Goal: Task Accomplishment & Management: Manage account settings

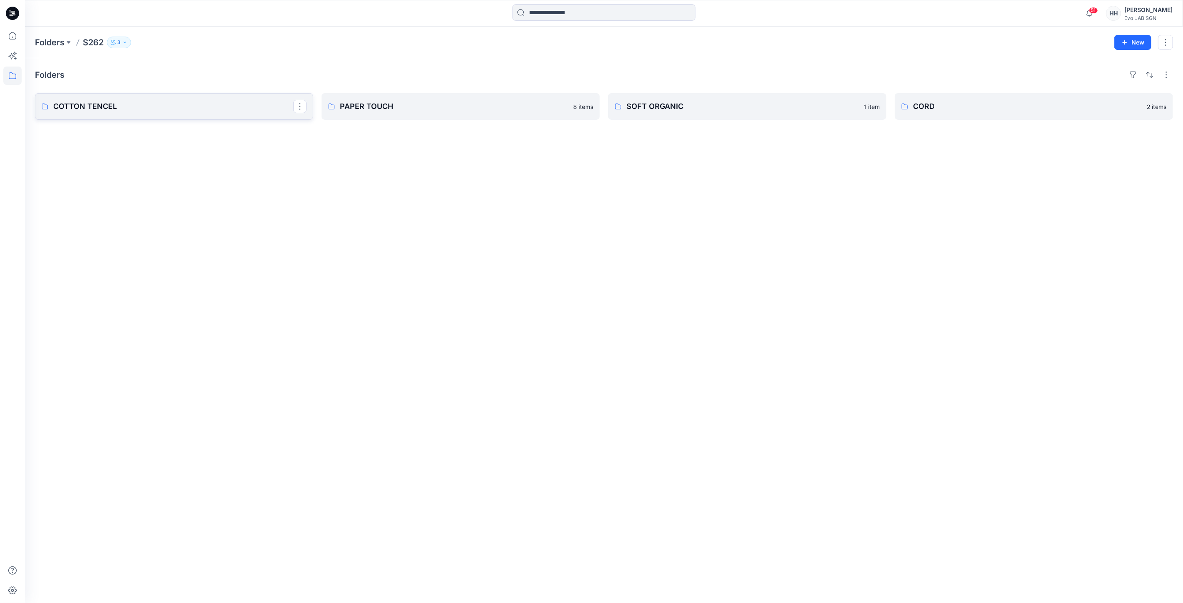
click at [214, 109] on p "COTTON TENCEL" at bounding box center [173, 107] width 240 height 12
click at [437, 100] on link "PAPER TOUCH" at bounding box center [461, 106] width 278 height 27
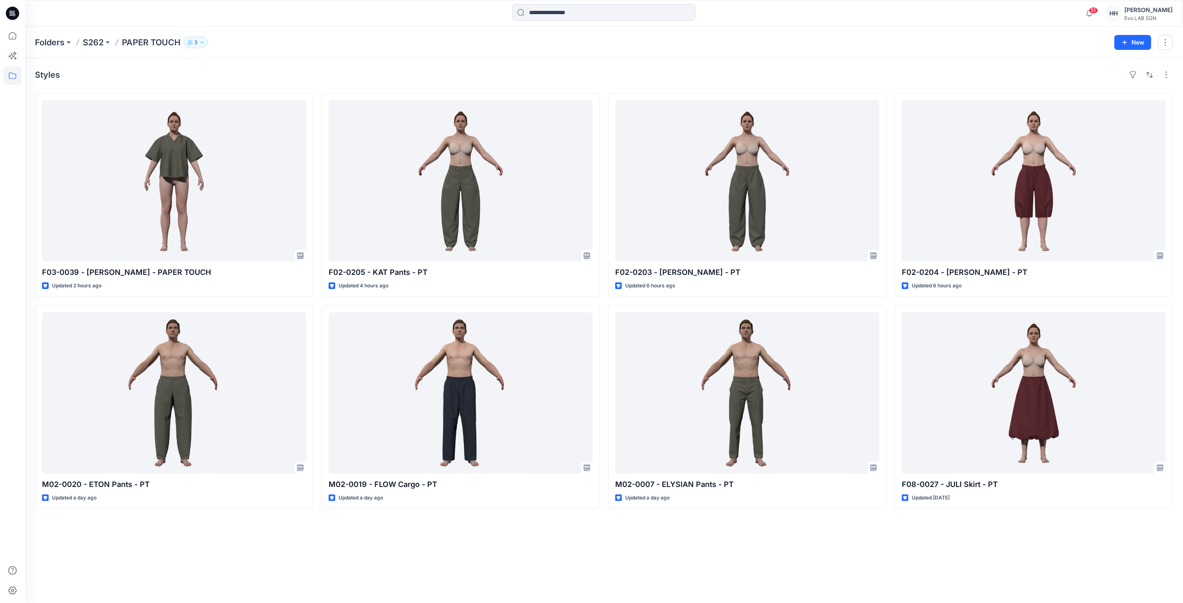
drag, startPoint x: 747, startPoint y: 82, endPoint x: 743, endPoint y: 77, distance: 6.2
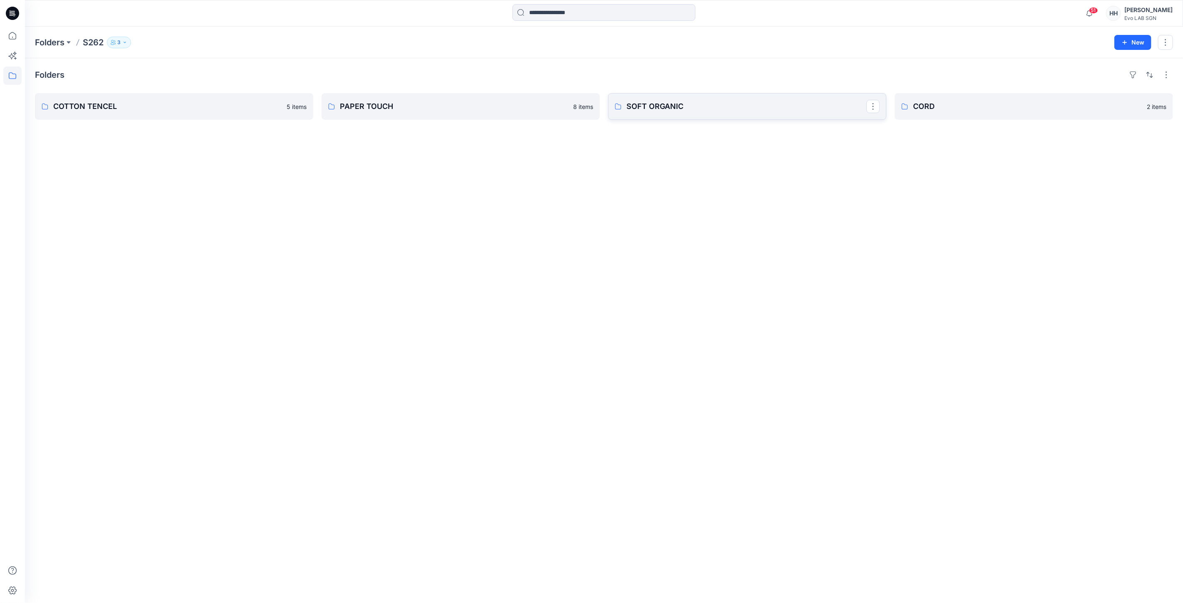
click at [716, 102] on p "SOFT ORGANIC" at bounding box center [746, 107] width 240 height 12
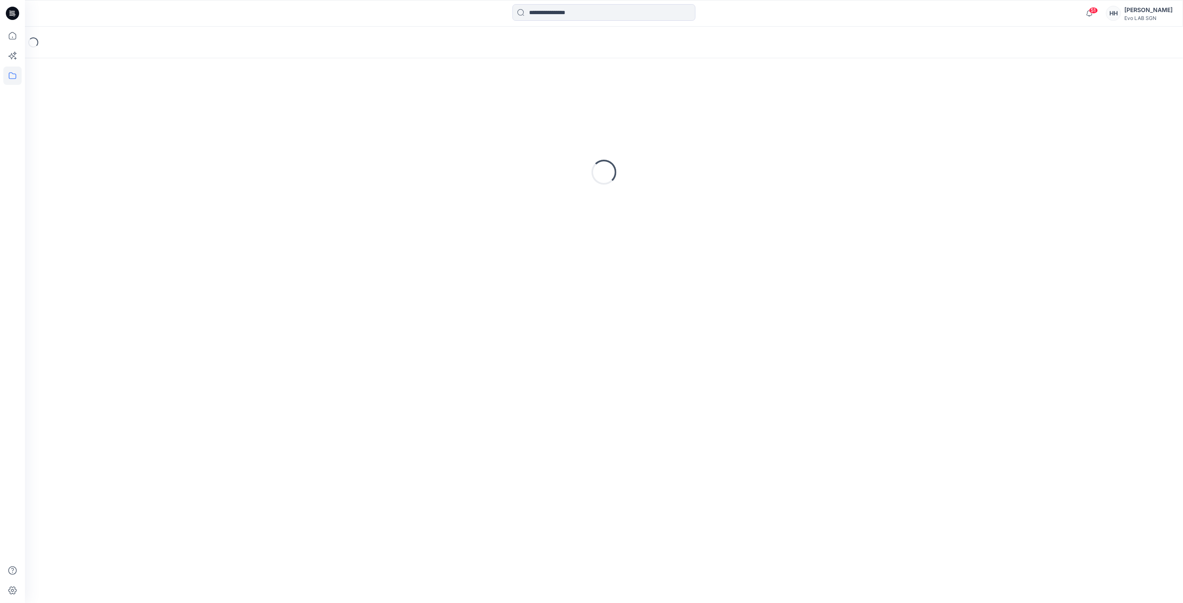
click at [716, 102] on div "Loading..." at bounding box center [604, 172] width 1138 height 208
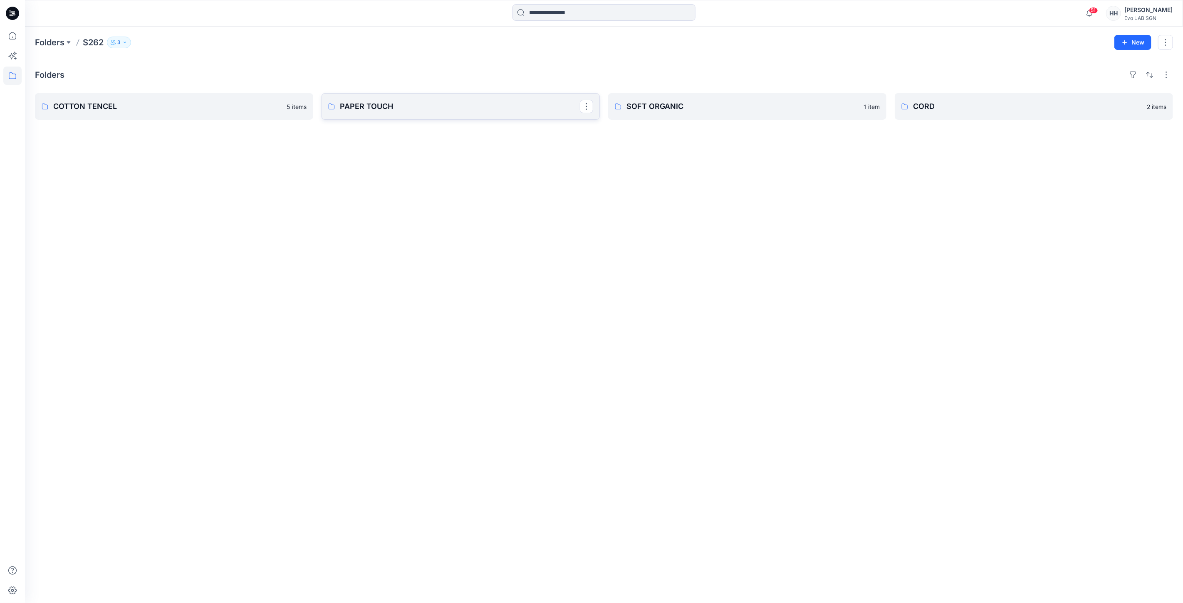
click at [394, 104] on p "PAPER TOUCH" at bounding box center [460, 107] width 240 height 12
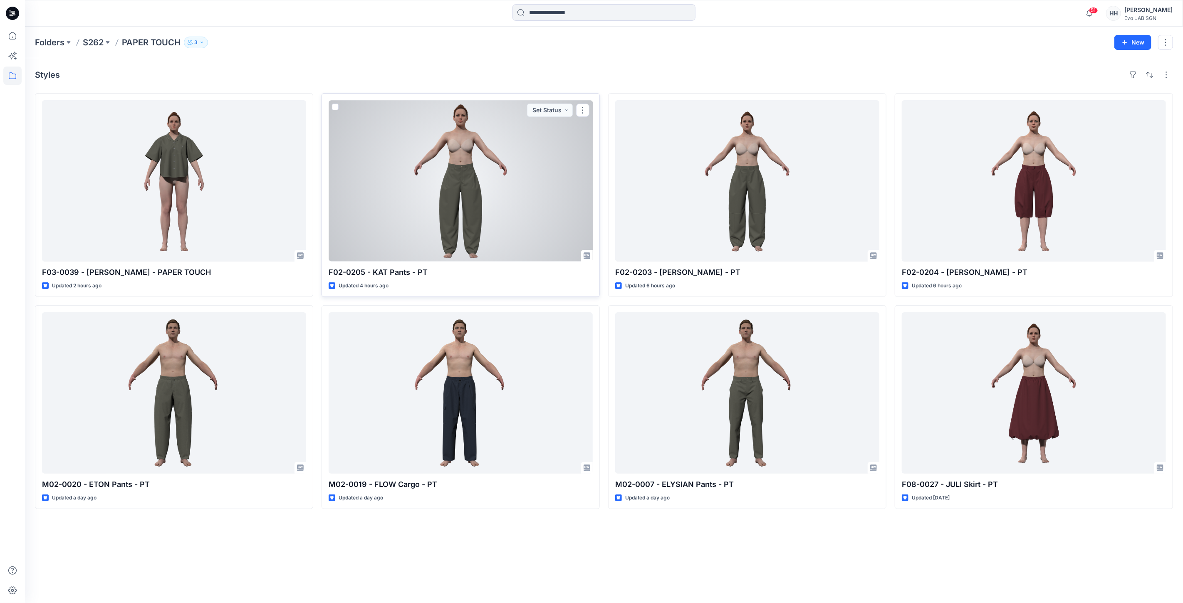
click at [522, 192] on div at bounding box center [461, 180] width 264 height 161
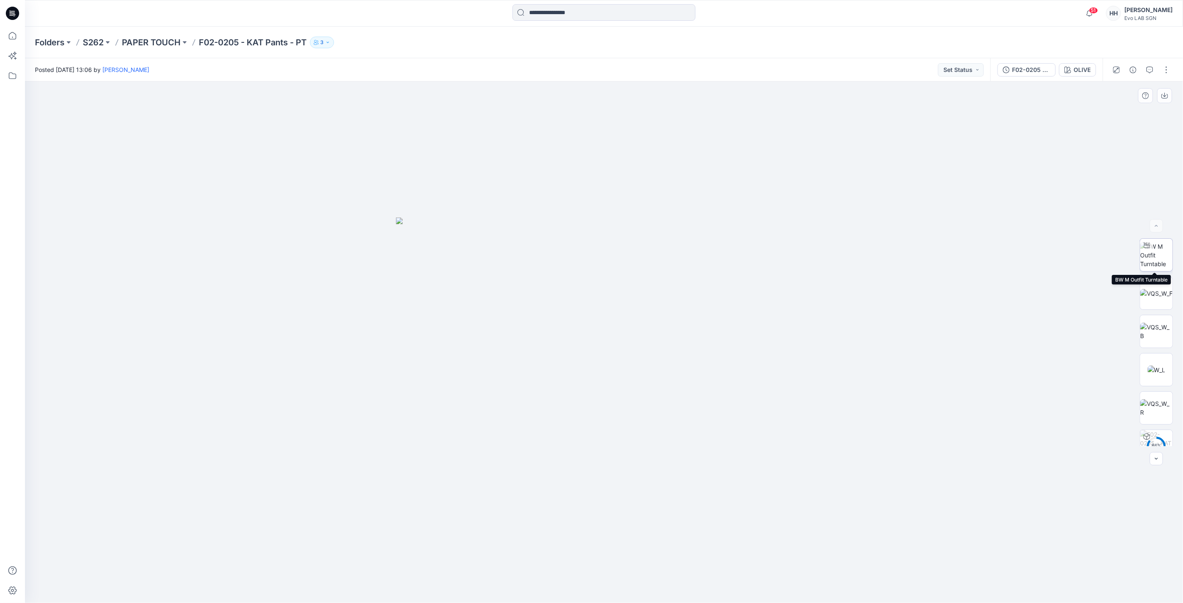
click at [1151, 258] on img at bounding box center [1156, 255] width 32 height 26
drag, startPoint x: 724, startPoint y: 522, endPoint x: 738, endPoint y: 327, distance: 194.8
drag, startPoint x: 649, startPoint y: 591, endPoint x: 729, endPoint y: 514, distance: 110.6
click at [633, 560] on div at bounding box center [604, 343] width 1158 height 522
drag, startPoint x: 780, startPoint y: 532, endPoint x: 771, endPoint y: 324, distance: 208.2
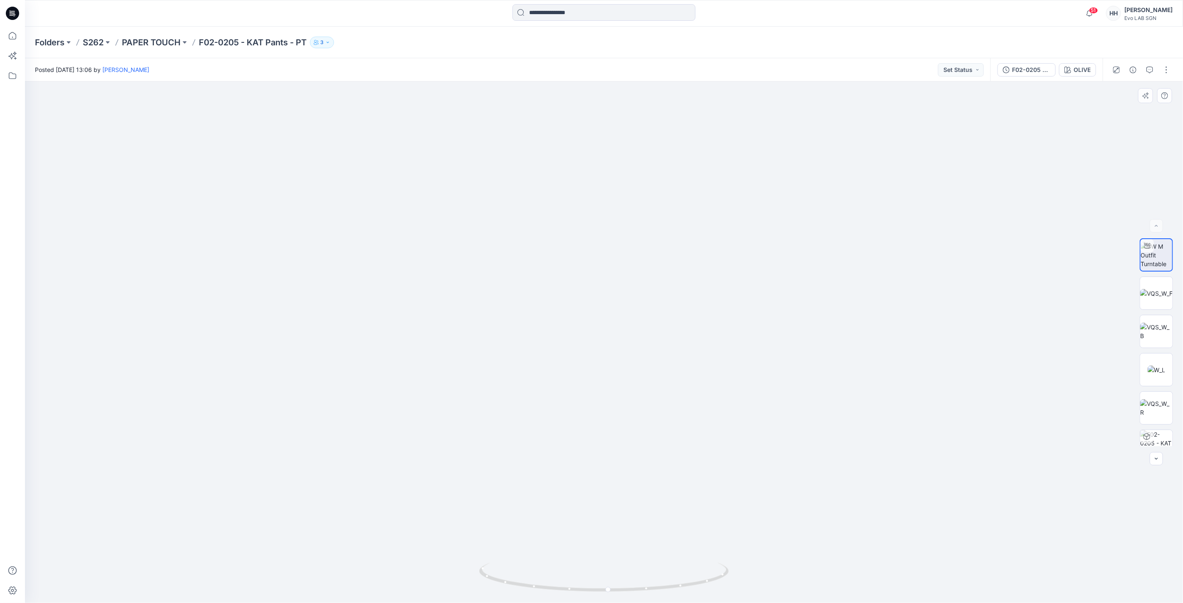
drag, startPoint x: 770, startPoint y: 333, endPoint x: 768, endPoint y: 301, distance: 31.7
drag, startPoint x: 780, startPoint y: 330, endPoint x: 785, endPoint y: 341, distance: 11.9
drag, startPoint x: 613, startPoint y: 592, endPoint x: 852, endPoint y: 566, distance: 240.6
click at [852, 566] on div at bounding box center [604, 343] width 1158 height 522
click at [1075, 68] on div "OLIVE" at bounding box center [1082, 69] width 17 height 9
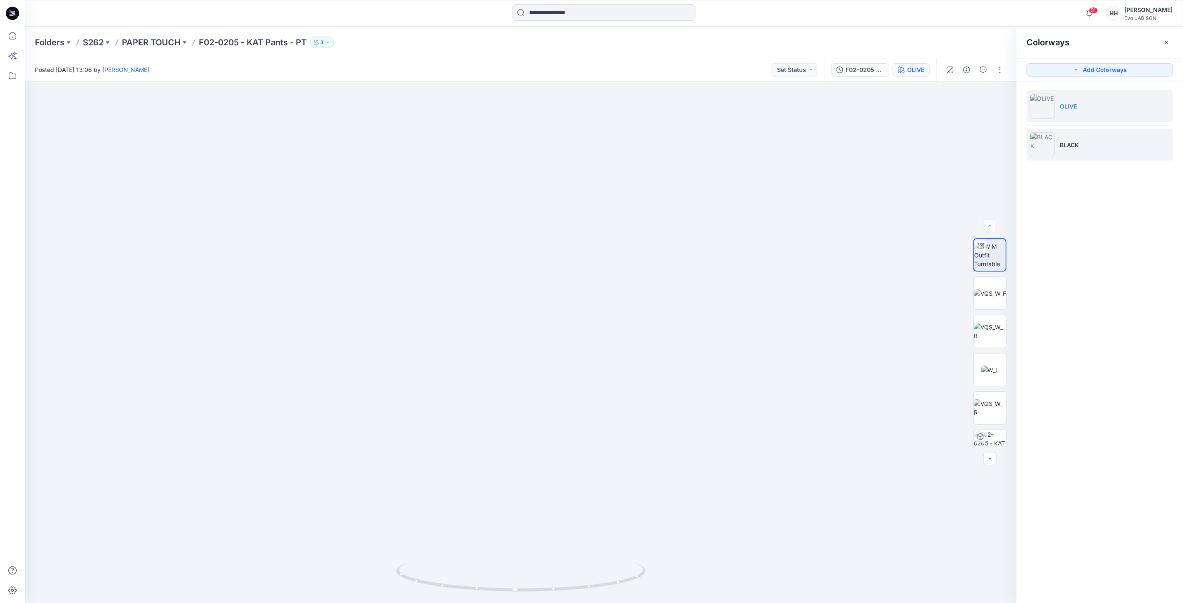
click at [1091, 136] on li "BLACK" at bounding box center [1100, 145] width 146 height 32
drag, startPoint x: 739, startPoint y: 540, endPoint x: 770, endPoint y: 383, distance: 160.0
drag, startPoint x: 731, startPoint y: 433, endPoint x: 739, endPoint y: 356, distance: 77.8
drag, startPoint x: 709, startPoint y: 391, endPoint x: 725, endPoint y: 369, distance: 27.2
drag, startPoint x: 551, startPoint y: 139, endPoint x: 584, endPoint y: 238, distance: 104.2
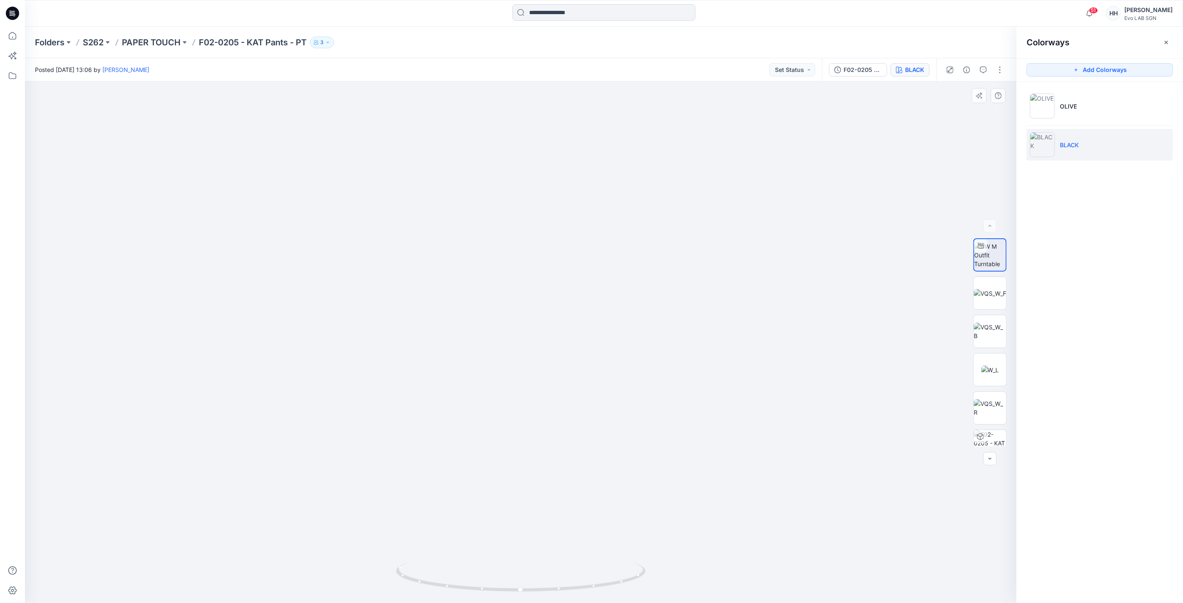
drag, startPoint x: 679, startPoint y: 193, endPoint x: 731, endPoint y: 409, distance: 221.7
drag, startPoint x: 597, startPoint y: 354, endPoint x: 634, endPoint y: 259, distance: 102.1
drag, startPoint x: 726, startPoint y: 315, endPoint x: 751, endPoint y: 411, distance: 98.9
click at [985, 289] on img at bounding box center [990, 293] width 32 height 9
drag, startPoint x: 666, startPoint y: 406, endPoint x: 664, endPoint y: 272, distance: 134.0
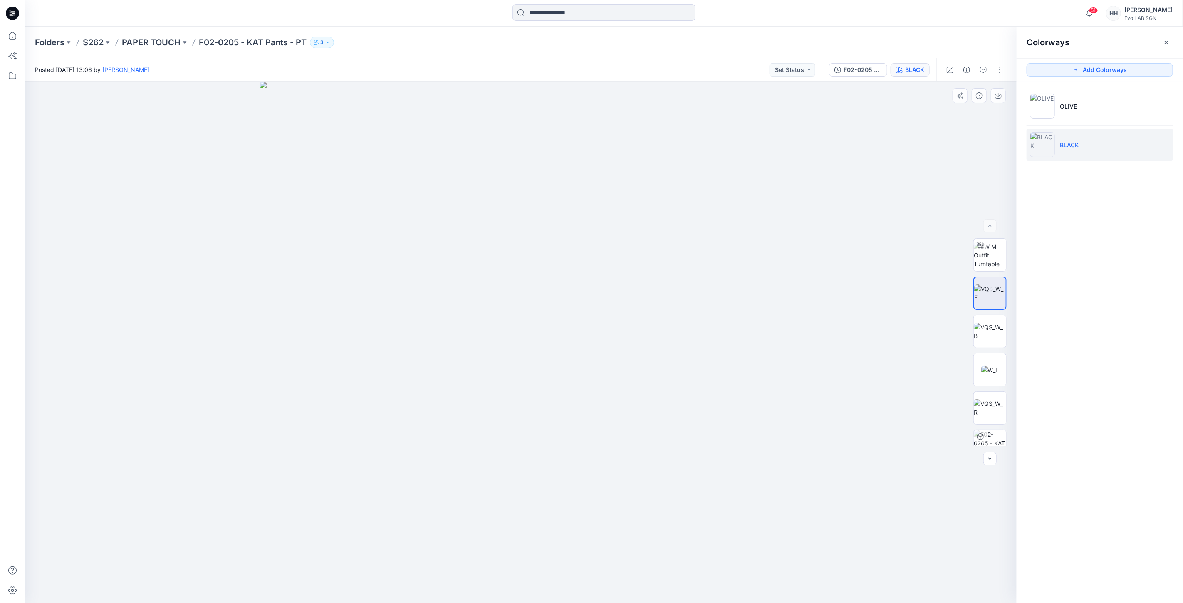
drag, startPoint x: 586, startPoint y: 498, endPoint x: 593, endPoint y: 404, distance: 94.7
drag, startPoint x: 583, startPoint y: 473, endPoint x: 713, endPoint y: 414, distance: 142.4
click at [989, 338] on img at bounding box center [990, 331] width 32 height 17
click at [993, 368] on img at bounding box center [990, 370] width 18 height 9
click at [160, 43] on p "PAPER TOUCH" at bounding box center [151, 43] width 59 height 12
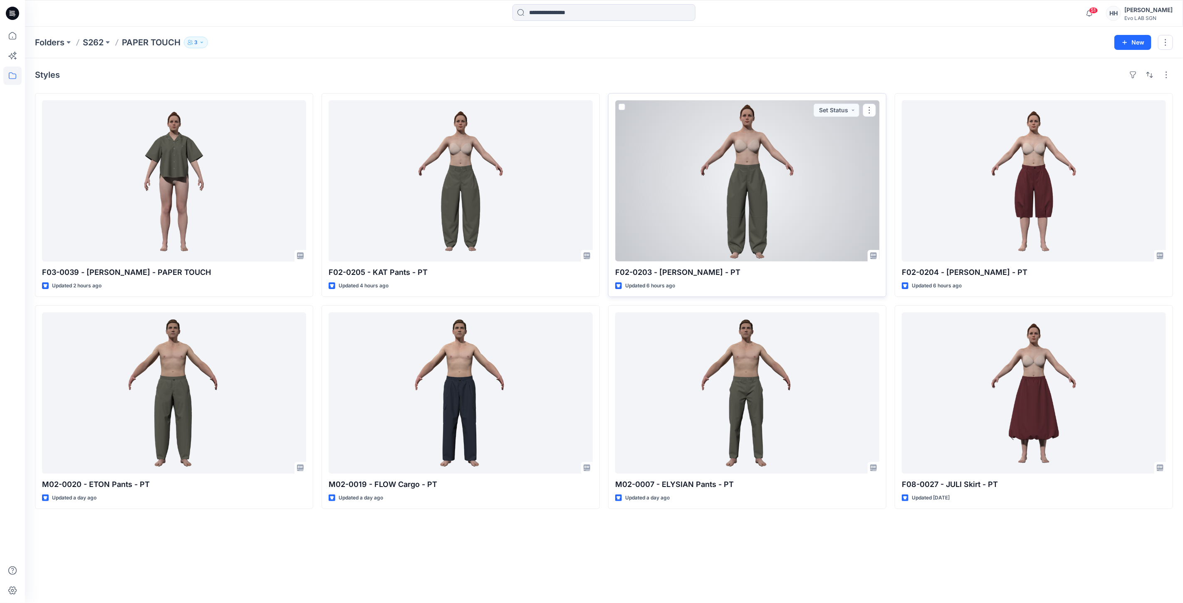
click at [763, 194] on div at bounding box center [747, 180] width 264 height 161
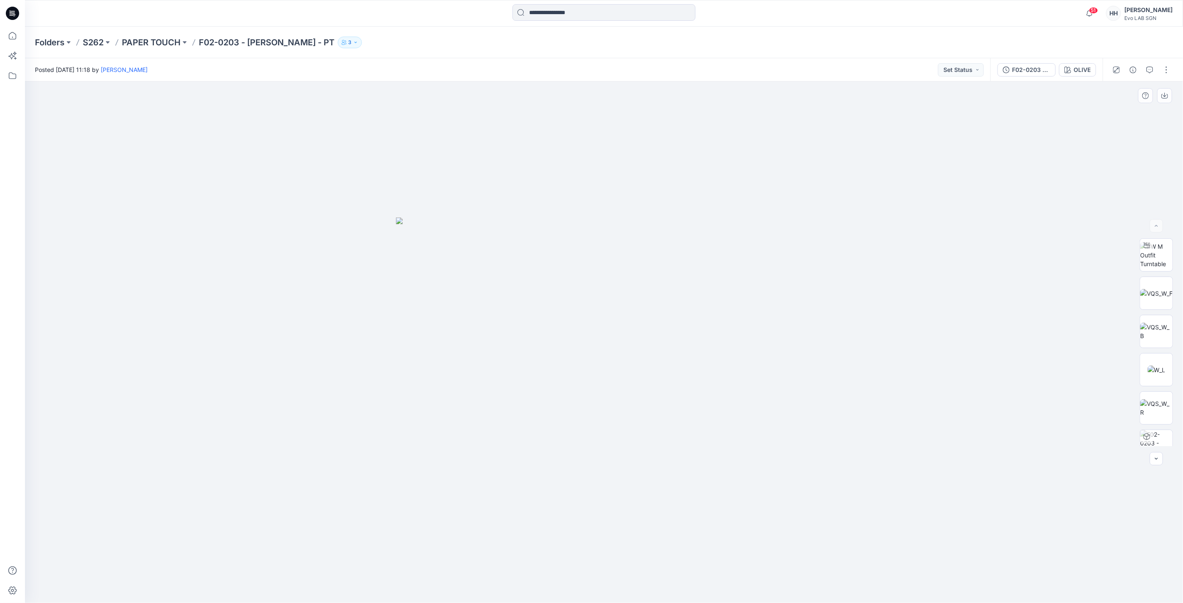
click at [738, 372] on img at bounding box center [604, 411] width 416 height 386
click at [678, 396] on img at bounding box center [604, 411] width 416 height 386
click at [1159, 253] on img at bounding box center [1156, 255] width 32 height 26
drag, startPoint x: 698, startPoint y: 343, endPoint x: 698, endPoint y: 233, distance: 109.8
drag, startPoint x: 742, startPoint y: 270, endPoint x: 753, endPoint y: 371, distance: 100.8
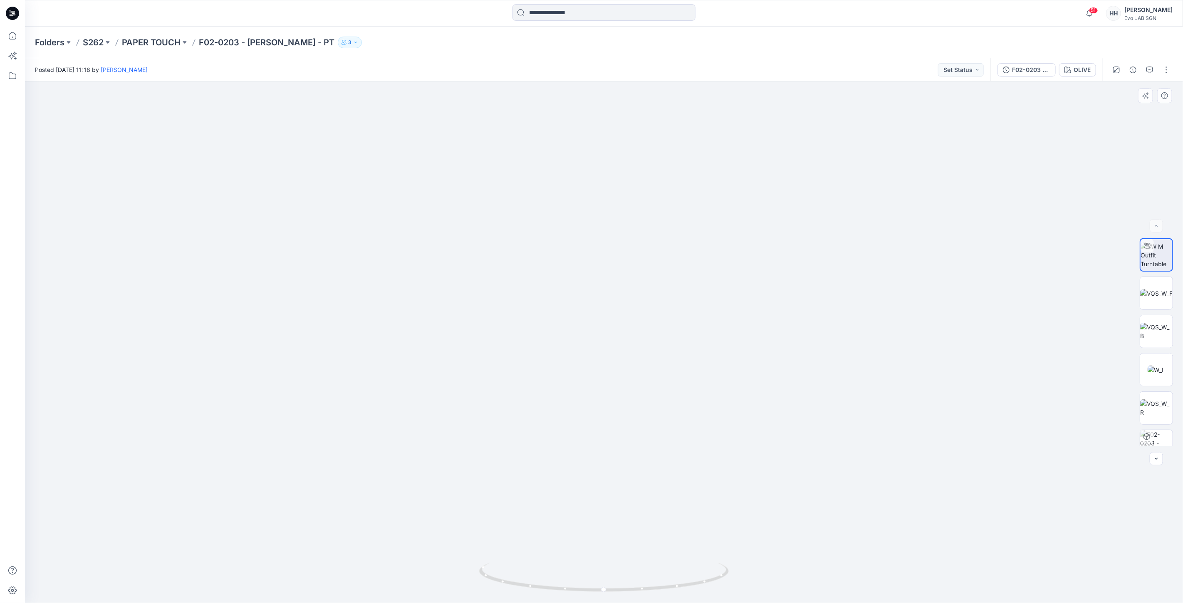
drag, startPoint x: 740, startPoint y: 338, endPoint x: 734, endPoint y: 271, distance: 67.3
click at [1082, 70] on div "OLIVE" at bounding box center [1082, 69] width 17 height 9
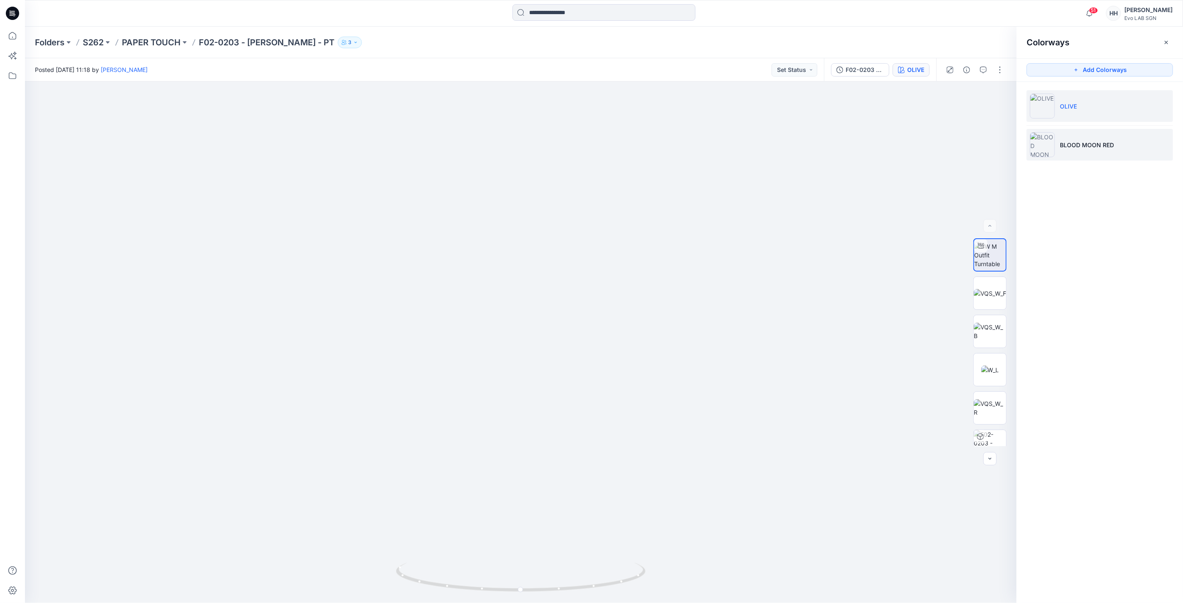
click at [1122, 143] on li "BLOOD MOON RED" at bounding box center [1100, 145] width 146 height 32
click at [997, 69] on button "button" at bounding box center [999, 69] width 13 height 13
drag, startPoint x: 622, startPoint y: 463, endPoint x: 641, endPoint y: 361, distance: 104.4
drag, startPoint x: 636, startPoint y: 492, endPoint x: 651, endPoint y: 300, distance: 192.4
drag, startPoint x: 663, startPoint y: 359, endPoint x: 667, endPoint y: 373, distance: 15.3
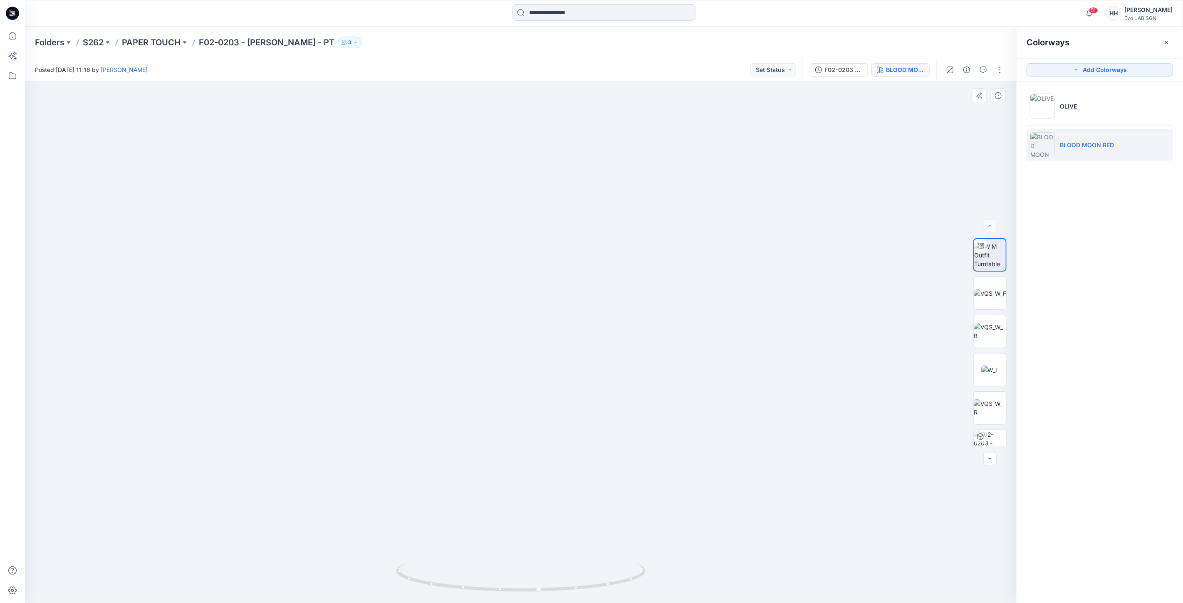
drag, startPoint x: 705, startPoint y: 344, endPoint x: 708, endPoint y: 326, distance: 18.6
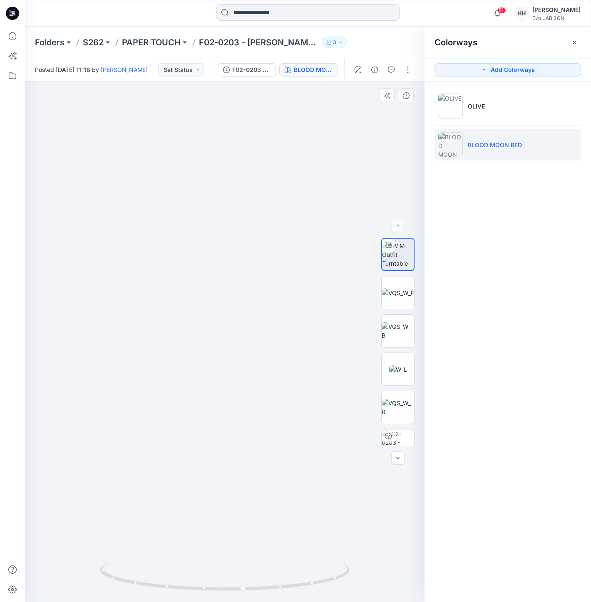
drag, startPoint x: 329, startPoint y: 234, endPoint x: 331, endPoint y: 223, distance: 11.4
click at [499, 109] on li "OLIVE" at bounding box center [507, 106] width 146 height 32
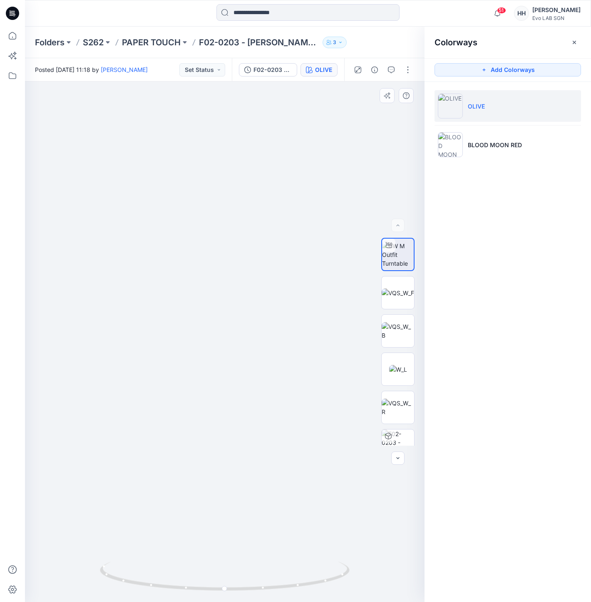
drag, startPoint x: 316, startPoint y: 396, endPoint x: 323, endPoint y: 258, distance: 138.3
drag, startPoint x: 365, startPoint y: 364, endPoint x: 361, endPoint y: 331, distance: 33.1
drag, startPoint x: 271, startPoint y: 127, endPoint x: 280, endPoint y: 376, distance: 248.9
click at [487, 145] on p "BLOOD MOON RED" at bounding box center [495, 145] width 54 height 9
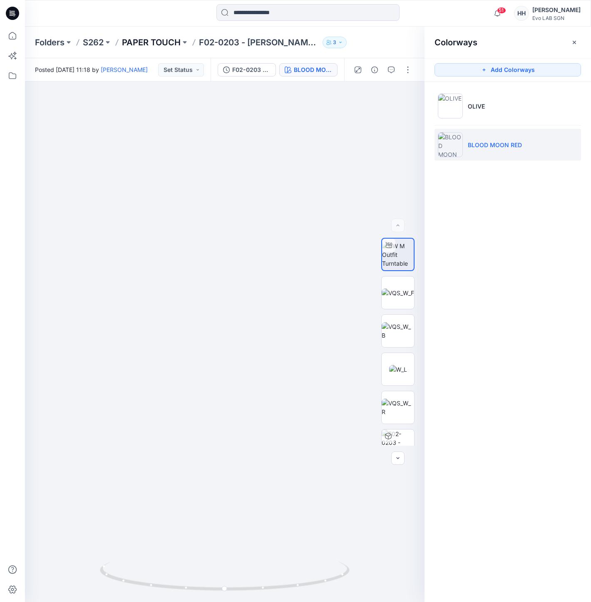
click at [132, 44] on p "PAPER TOUCH" at bounding box center [151, 43] width 59 height 12
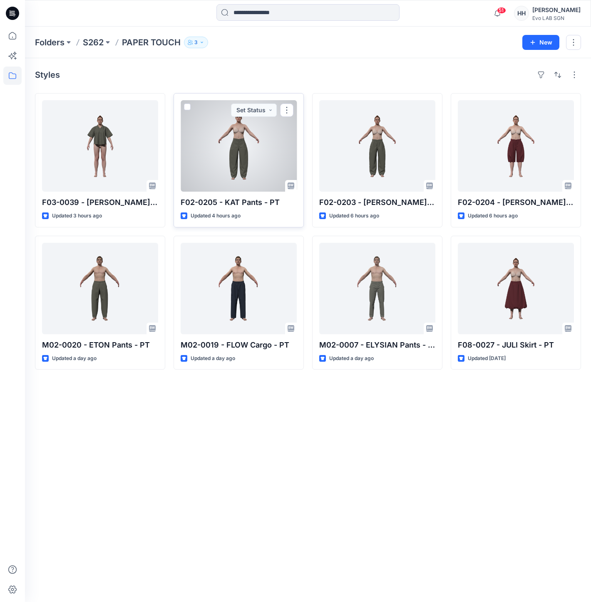
click at [260, 149] on div at bounding box center [239, 146] width 116 height 92
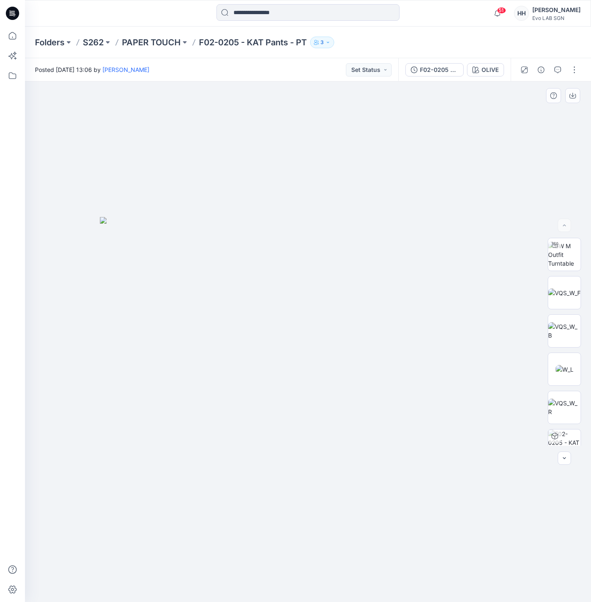
drag, startPoint x: 412, startPoint y: 318, endPoint x: 392, endPoint y: 336, distance: 26.5
click at [412, 317] on img at bounding box center [308, 409] width 416 height 385
click at [562, 250] on img at bounding box center [564, 255] width 32 height 26
click at [99, 45] on p "S262" at bounding box center [93, 43] width 21 height 12
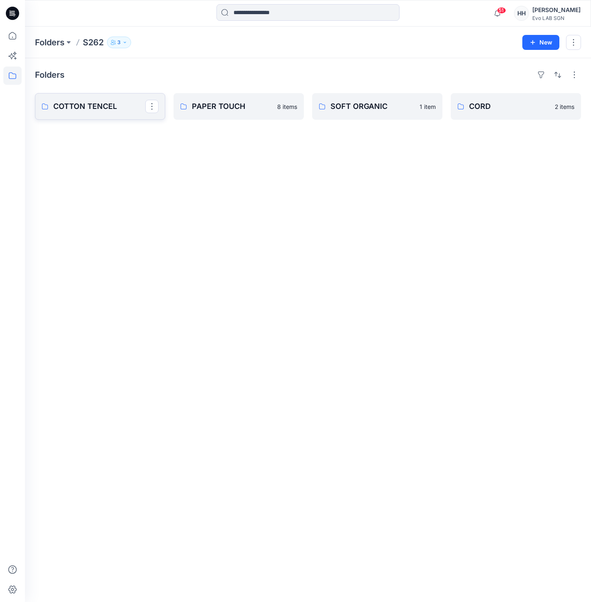
click at [89, 110] on p "COTTON TENCEL" at bounding box center [99, 107] width 92 height 12
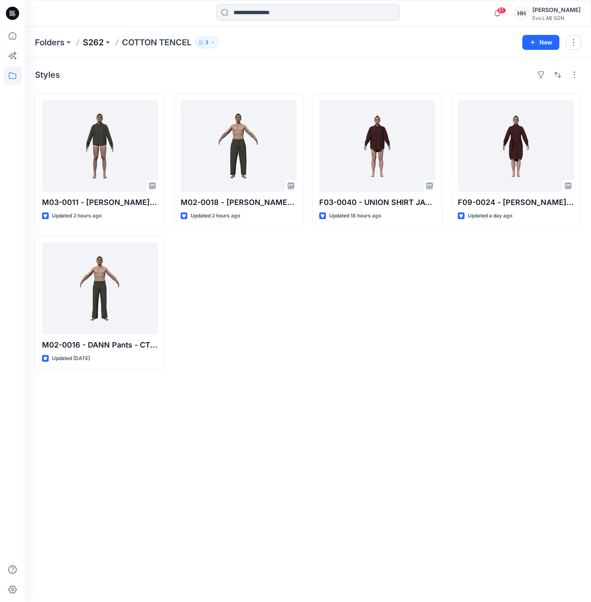
click at [97, 45] on p "S262" at bounding box center [93, 43] width 21 height 12
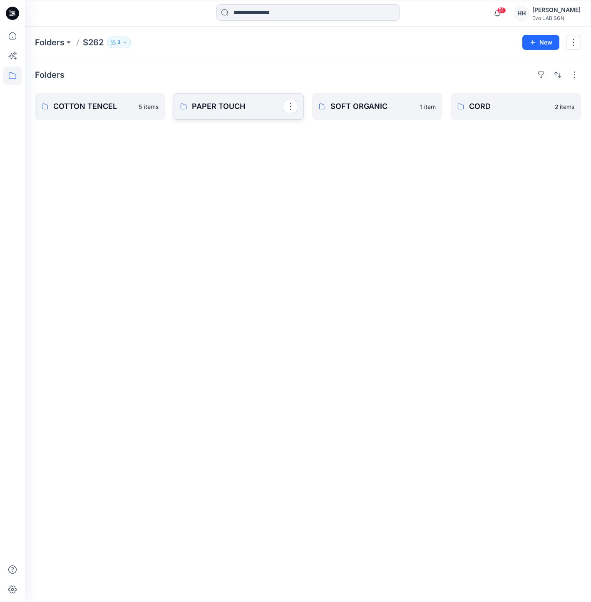
click at [233, 113] on link "PAPER TOUCH" at bounding box center [238, 106] width 130 height 27
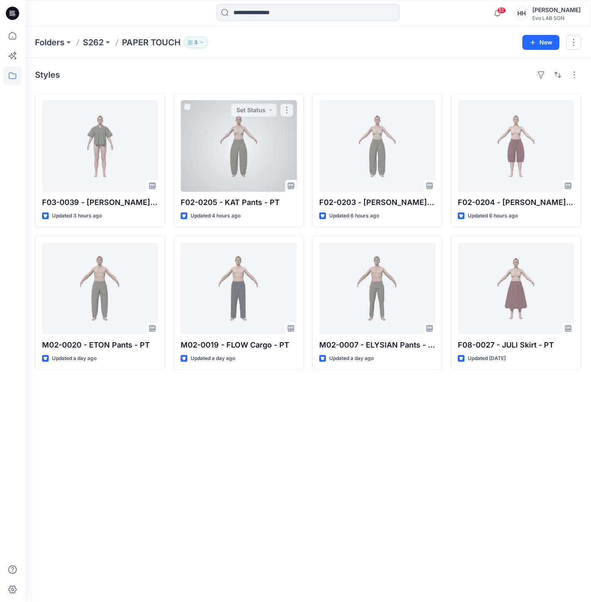
click at [233, 113] on button "Set Status" at bounding box center [254, 110] width 46 height 13
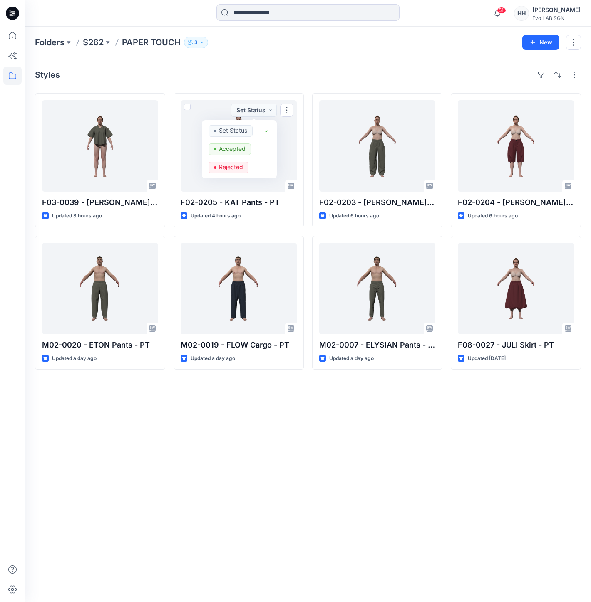
click at [334, 59] on div "Styles F03-0039 - DANI Shirt - PAPER TOUCH Updated 3 hours ago M02-0020 - ETON …" at bounding box center [308, 330] width 566 height 544
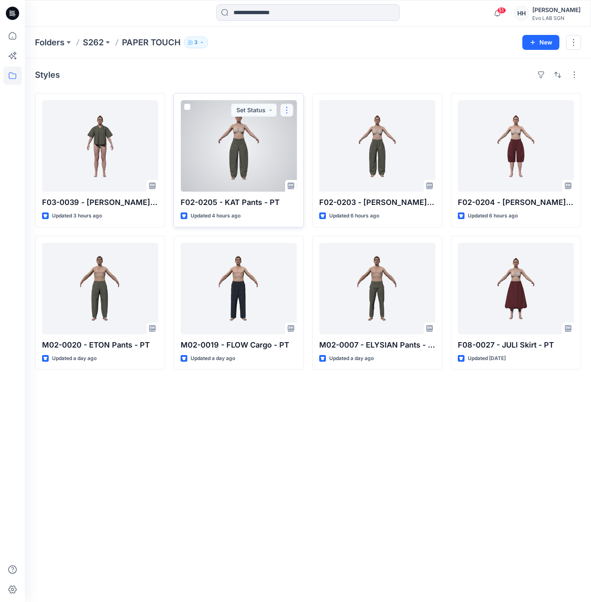
click at [285, 110] on button "button" at bounding box center [286, 110] width 13 height 13
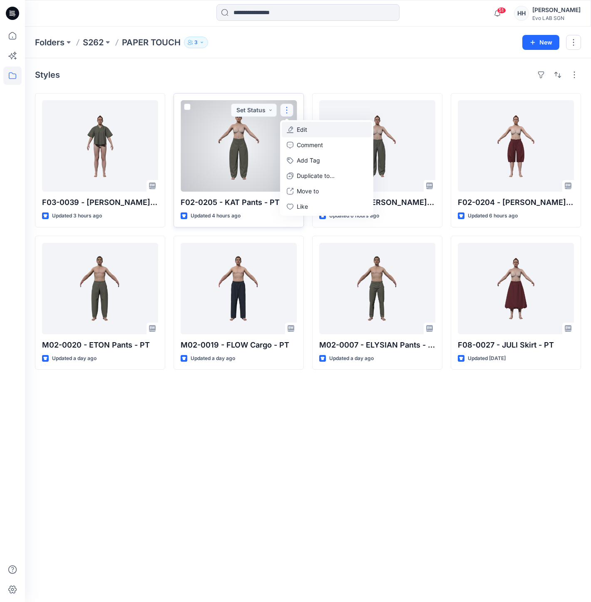
click at [313, 128] on button "Edit" at bounding box center [327, 129] width 90 height 15
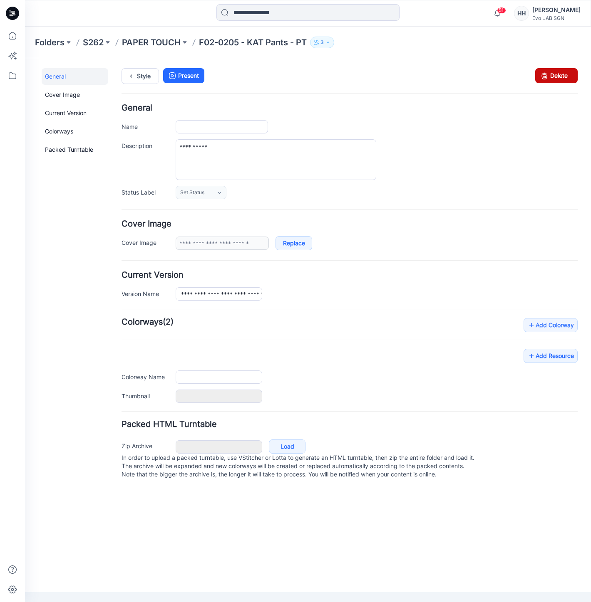
type input "**********"
type input "*****"
type input "*******"
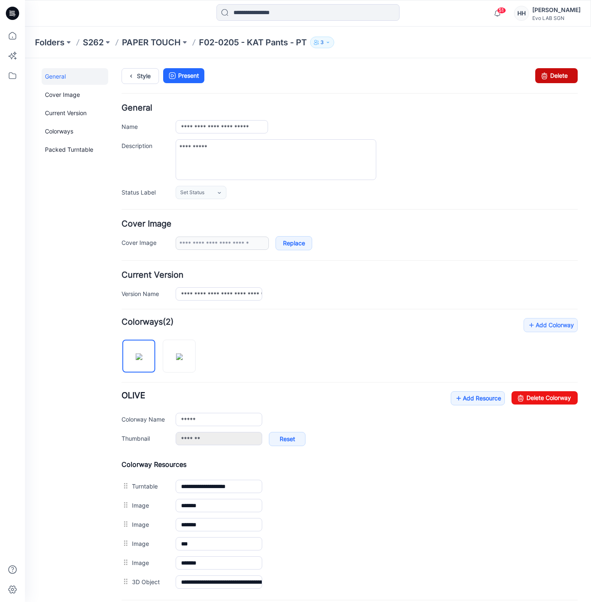
drag, startPoint x: 554, startPoint y: 77, endPoint x: 364, endPoint y: 102, distance: 192.2
click at [554, 77] on link "Delete" at bounding box center [556, 75] width 42 height 15
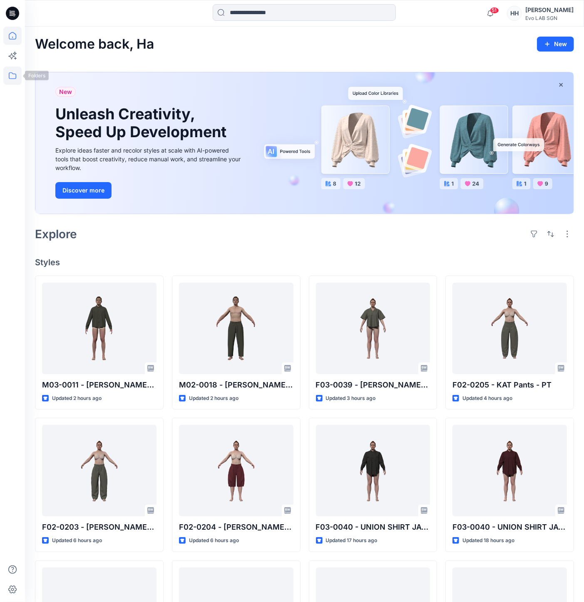
click at [19, 73] on icon at bounding box center [12, 76] width 18 height 18
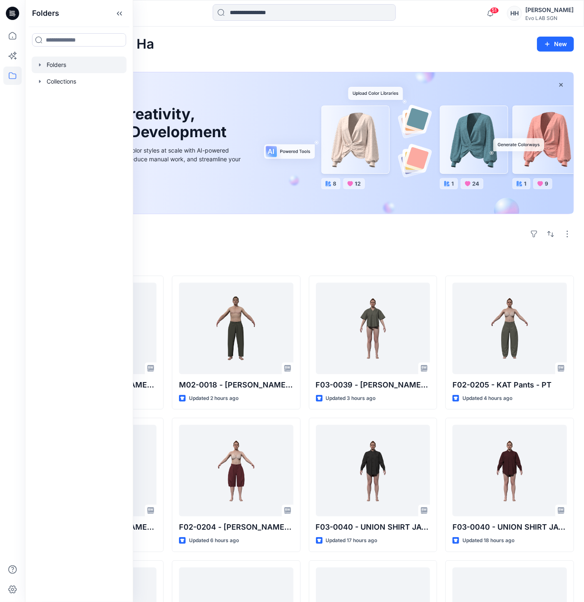
click at [52, 65] on div at bounding box center [79, 65] width 95 height 17
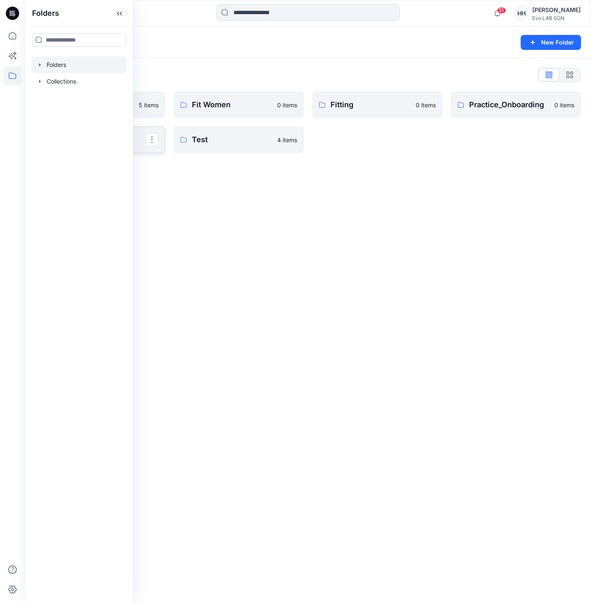
click at [139, 139] on p "S262" at bounding box center [99, 140] width 92 height 12
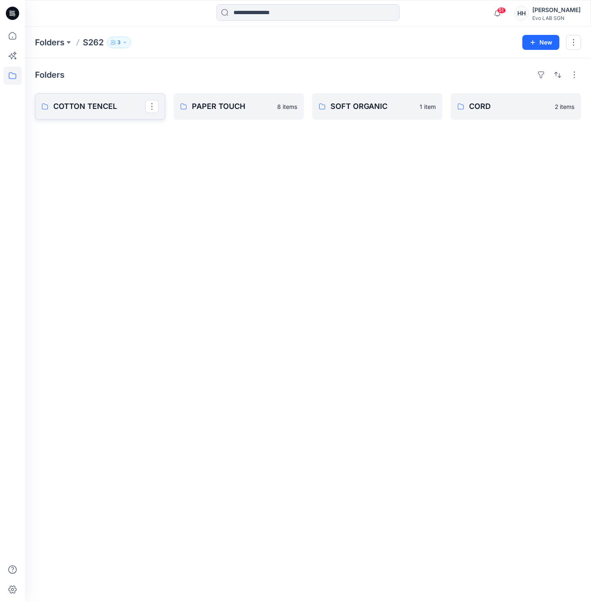
click at [94, 109] on p "COTTON TENCEL" at bounding box center [99, 107] width 92 height 12
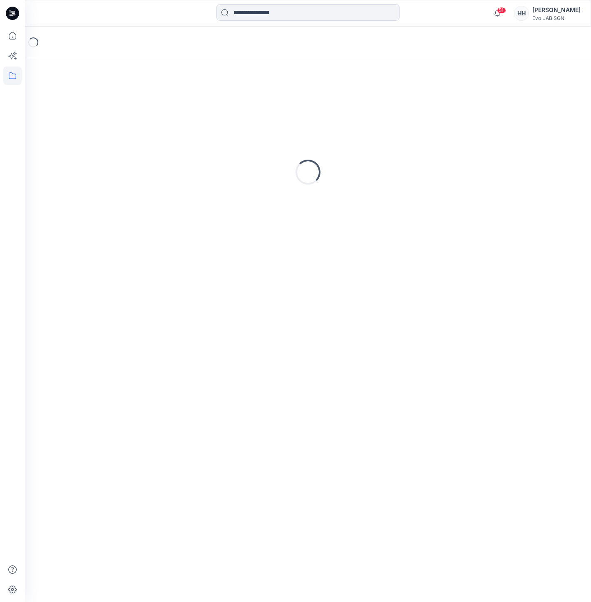
click at [94, 109] on div "Loading..." at bounding box center [308, 172] width 546 height 208
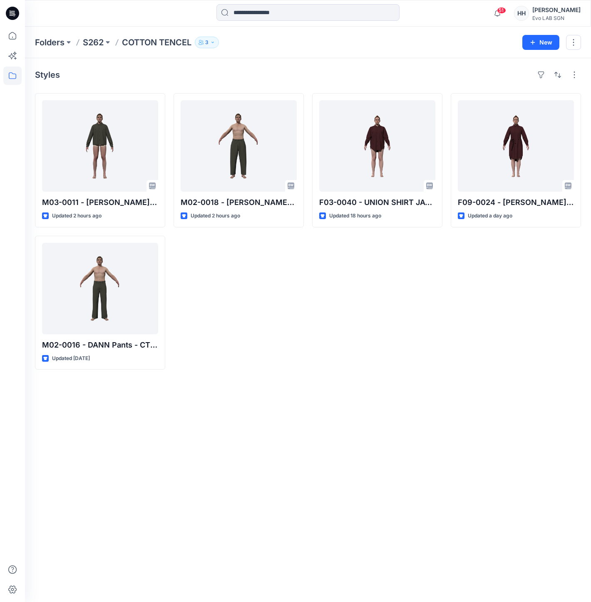
click at [143, 44] on p "COTTON TENCEL" at bounding box center [156, 43] width 69 height 12
click at [97, 40] on p "S262" at bounding box center [93, 43] width 21 height 12
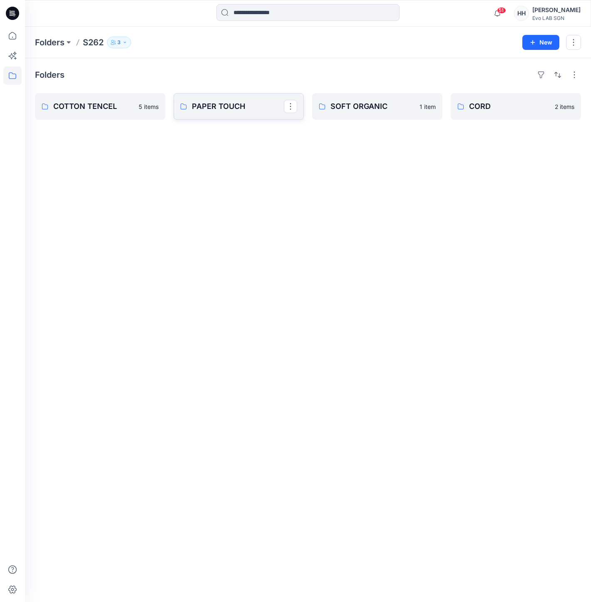
click at [230, 114] on link "PAPER TOUCH" at bounding box center [238, 106] width 130 height 27
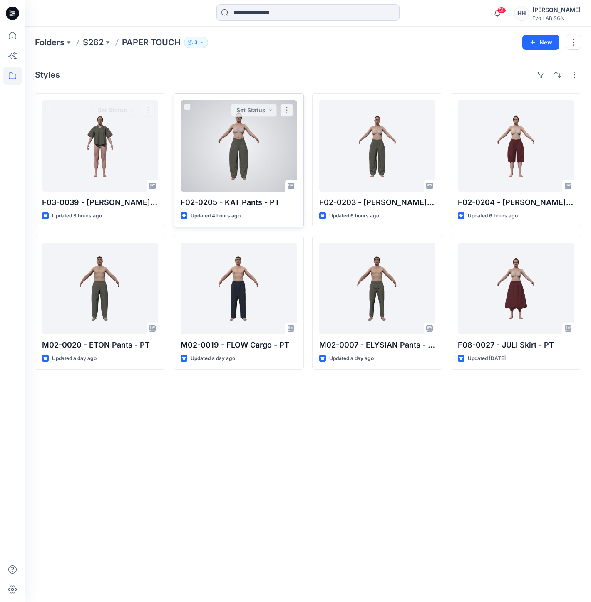
click at [233, 148] on div at bounding box center [239, 146] width 116 height 92
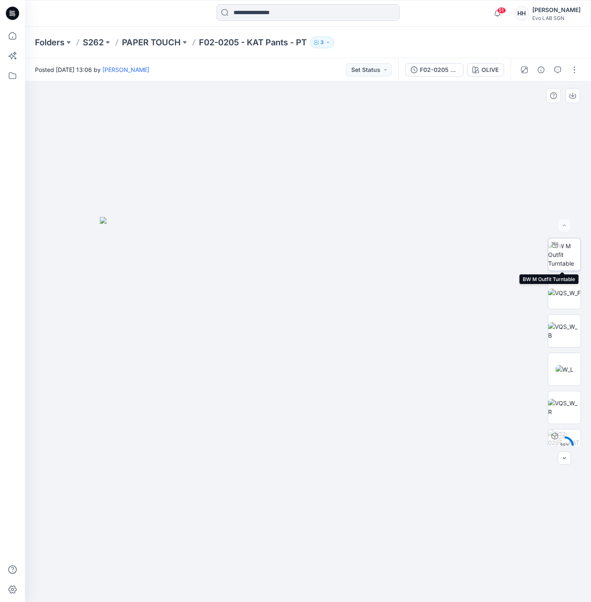
click at [558, 251] on img at bounding box center [564, 255] width 32 height 26
drag, startPoint x: 400, startPoint y: 429, endPoint x: 396, endPoint y: 317, distance: 112.8
drag, startPoint x: 405, startPoint y: 329, endPoint x: 393, endPoint y: 282, distance: 48.9
click at [168, 429] on img at bounding box center [290, 219] width 767 height 767
click at [143, 45] on p "PAPER TOUCH" at bounding box center [151, 43] width 59 height 12
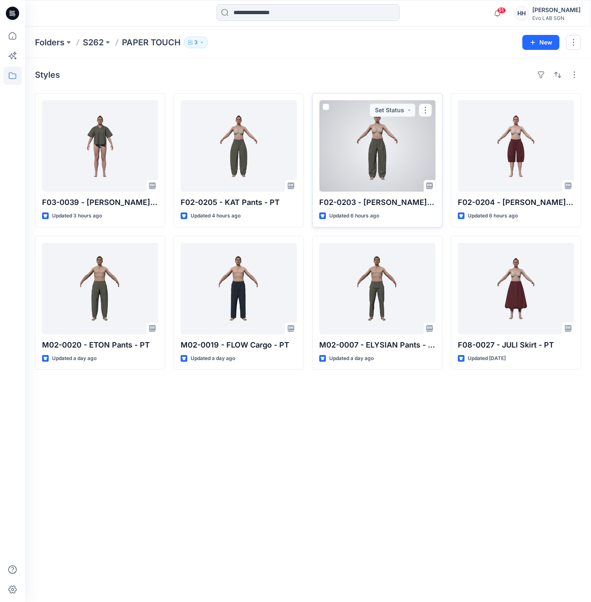
click at [374, 143] on div at bounding box center [377, 146] width 116 height 92
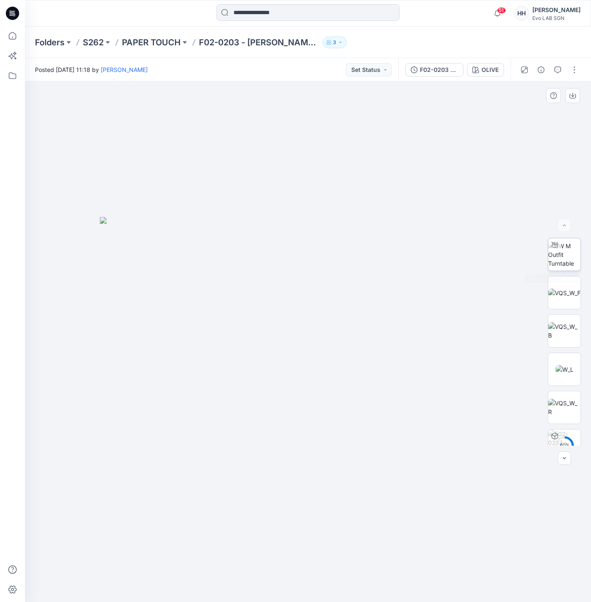
click at [567, 247] on img at bounding box center [564, 255] width 32 height 26
drag, startPoint x: 446, startPoint y: 352, endPoint x: 430, endPoint y: 232, distance: 120.5
drag, startPoint x: 432, startPoint y: 259, endPoint x: 437, endPoint y: 209, distance: 50.6
drag, startPoint x: 446, startPoint y: 252, endPoint x: 442, endPoint y: 248, distance: 5.3
click at [142, 40] on p "PAPER TOUCH" at bounding box center [151, 43] width 59 height 12
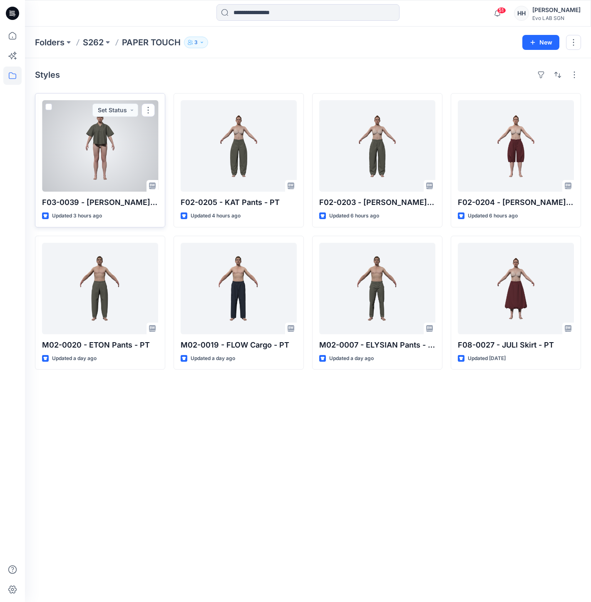
click at [92, 149] on div at bounding box center [100, 146] width 116 height 92
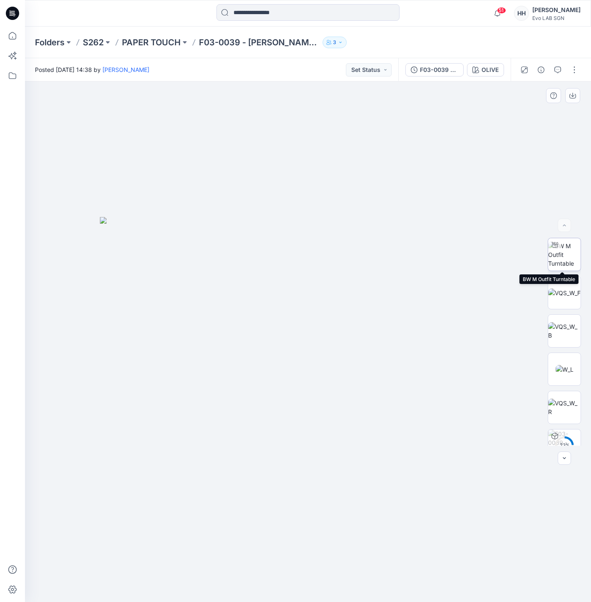
click at [562, 254] on img at bounding box center [564, 255] width 32 height 26
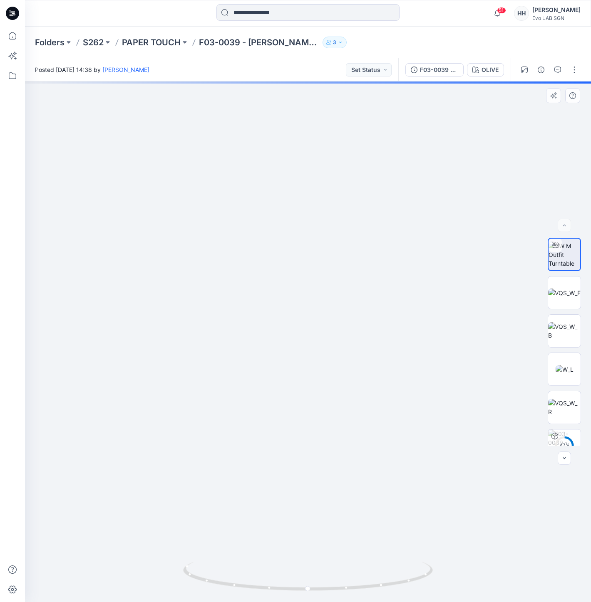
drag, startPoint x: 453, startPoint y: 223, endPoint x: 443, endPoint y: 273, distance: 51.0
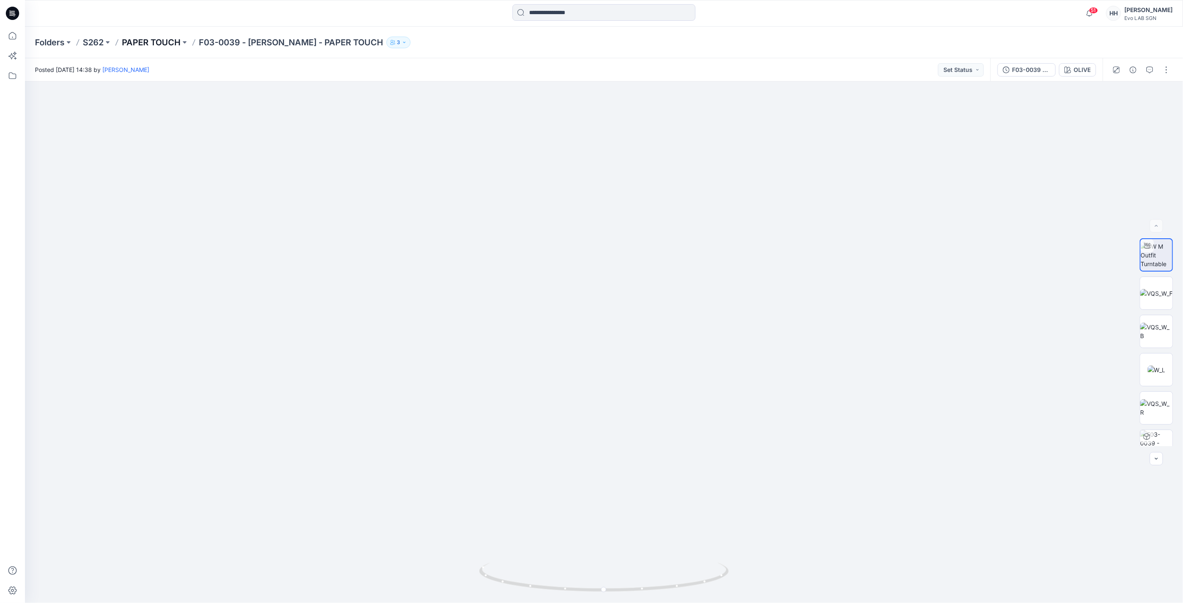
click at [152, 37] on p "PAPER TOUCH" at bounding box center [151, 43] width 59 height 12
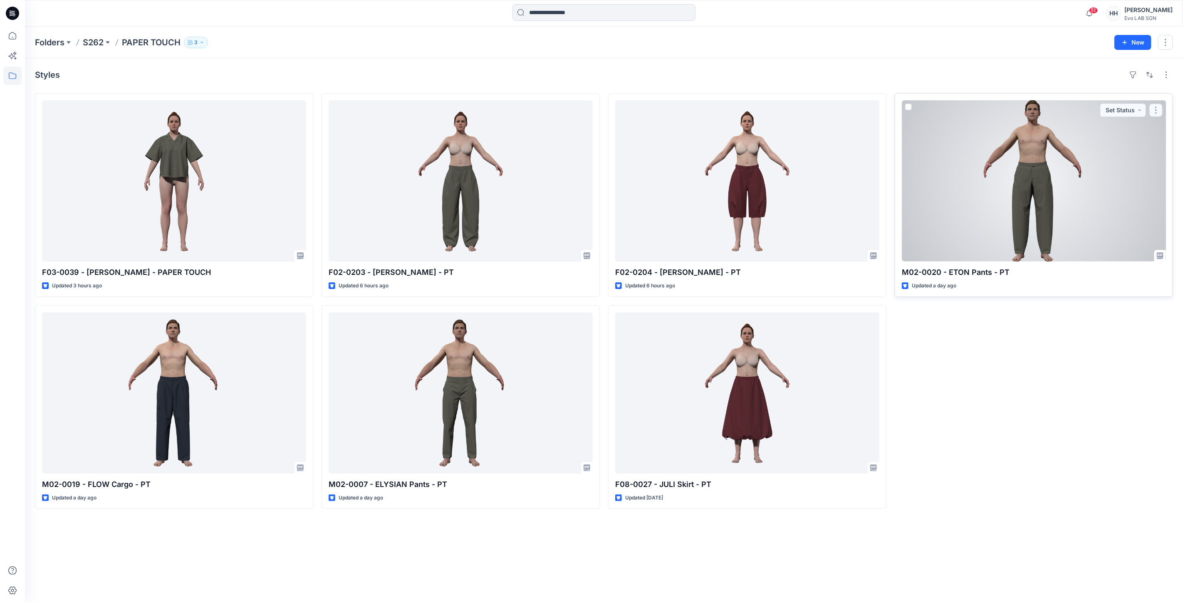
click at [590, 112] on button "button" at bounding box center [1155, 110] width 13 height 13
click at [590, 130] on button "Edit" at bounding box center [1116, 129] width 90 height 15
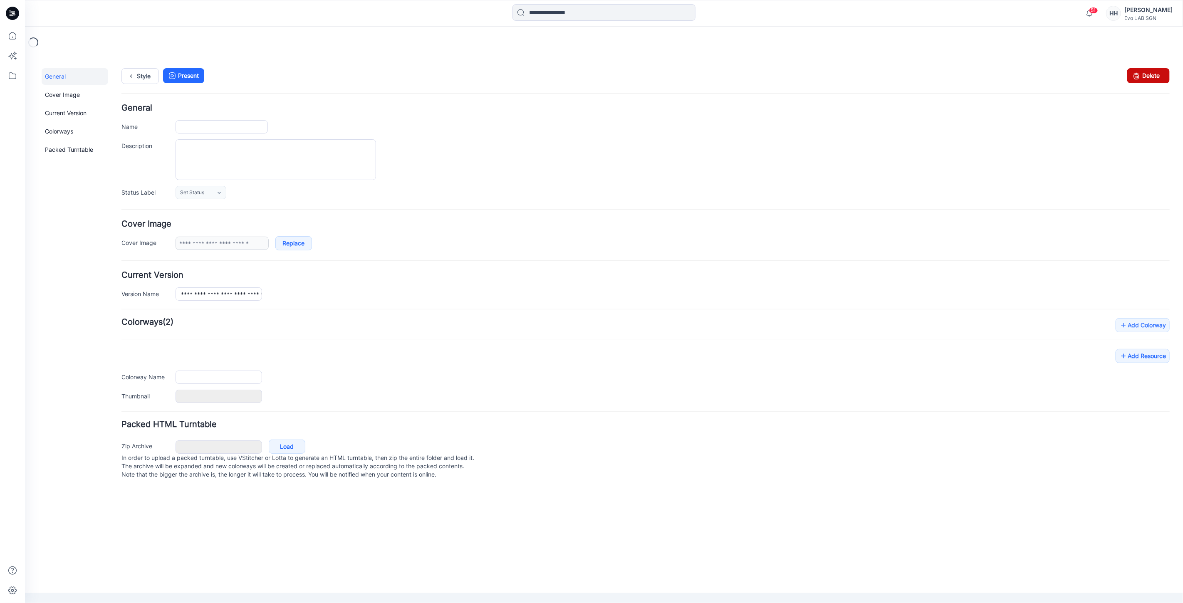
click at [590, 76] on link "Delete" at bounding box center [1148, 75] width 42 height 15
type input "**********"
type input "*****"
type input "**********"
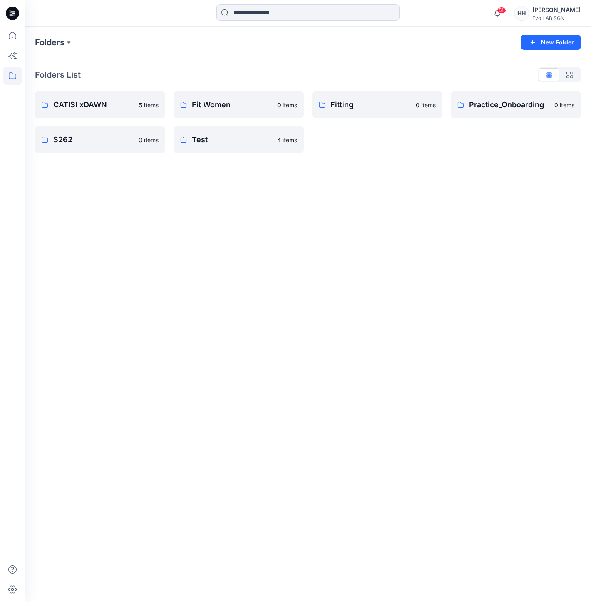
click at [374, 201] on div "Folders New Folder Folders List CATISI xDAWN 5 items S262 0 items Fit Women 0 i…" at bounding box center [308, 315] width 566 height 576
click at [69, 109] on p "CATISI xDAWN" at bounding box center [99, 105] width 92 height 12
click at [79, 147] on link "S262" at bounding box center [100, 139] width 130 height 27
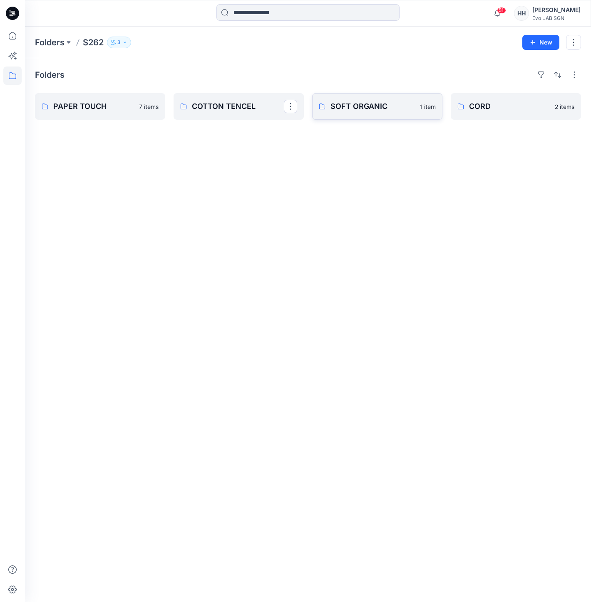
click at [343, 102] on p "SOFT ORGANIC" at bounding box center [372, 107] width 84 height 12
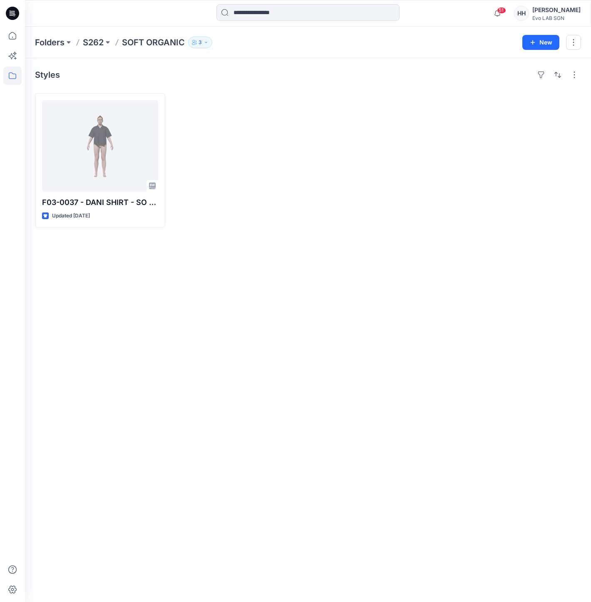
drag, startPoint x: 356, startPoint y: 118, endPoint x: 346, endPoint y: 126, distance: 13.0
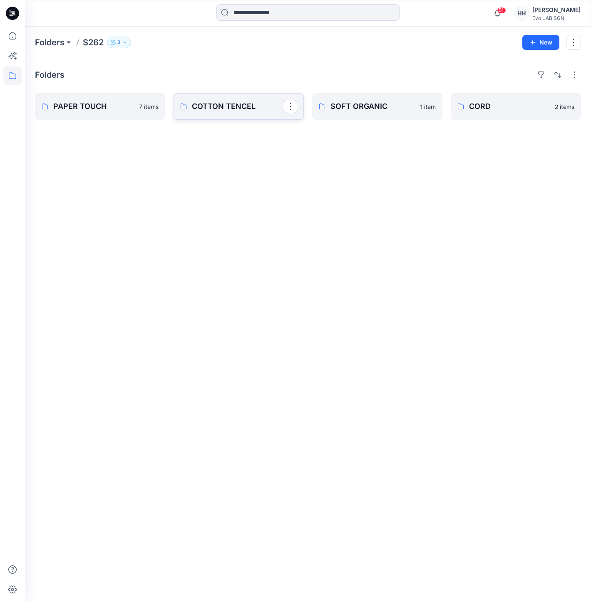
click at [234, 107] on p "COTTON TENCEL" at bounding box center [238, 107] width 92 height 12
click at [102, 107] on p "PAPER TOUCH" at bounding box center [93, 107] width 81 height 12
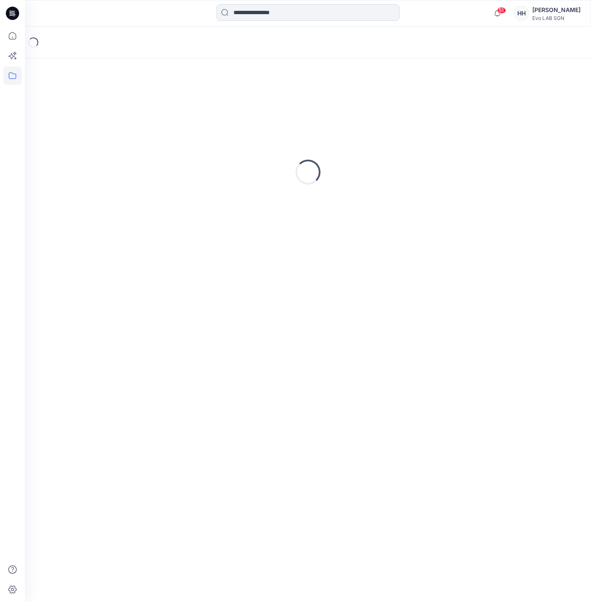
click at [102, 107] on div "Loading..." at bounding box center [308, 172] width 546 height 208
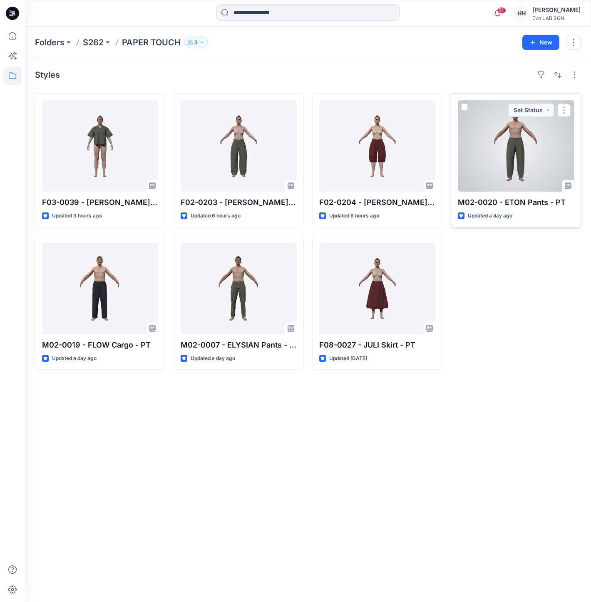
click at [525, 171] on div at bounding box center [516, 146] width 116 height 92
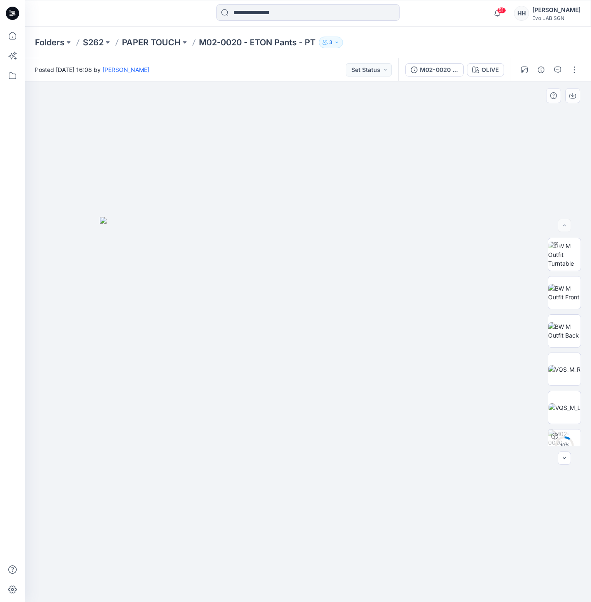
click at [388, 346] on img at bounding box center [308, 409] width 416 height 385
click at [562, 261] on img at bounding box center [564, 255] width 32 height 26
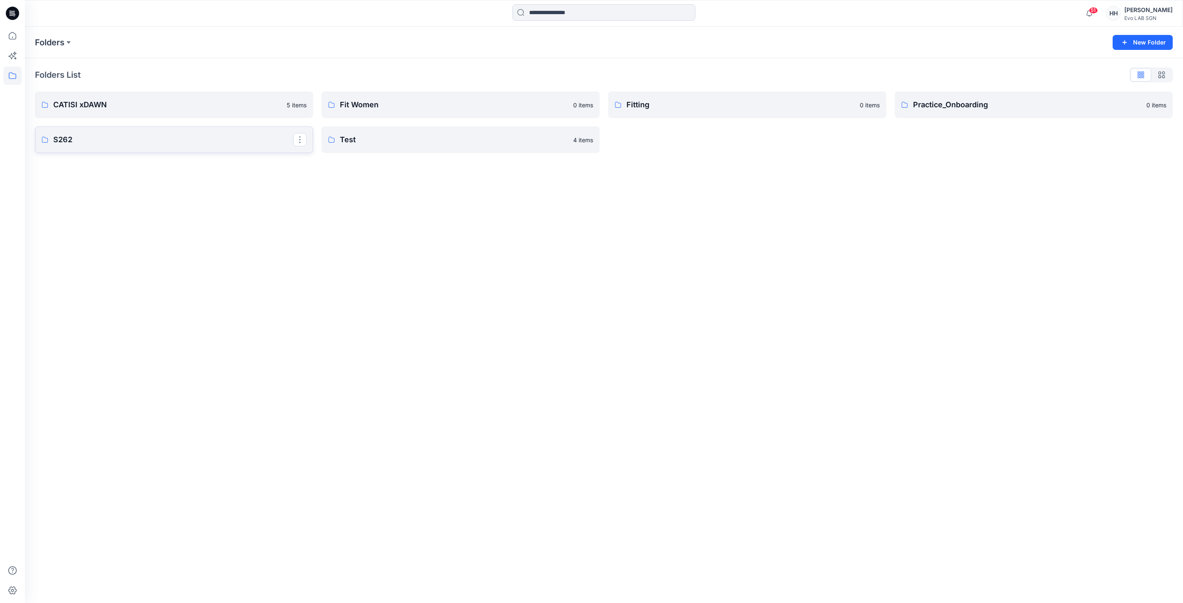
click at [111, 137] on p "S262" at bounding box center [173, 140] width 240 height 12
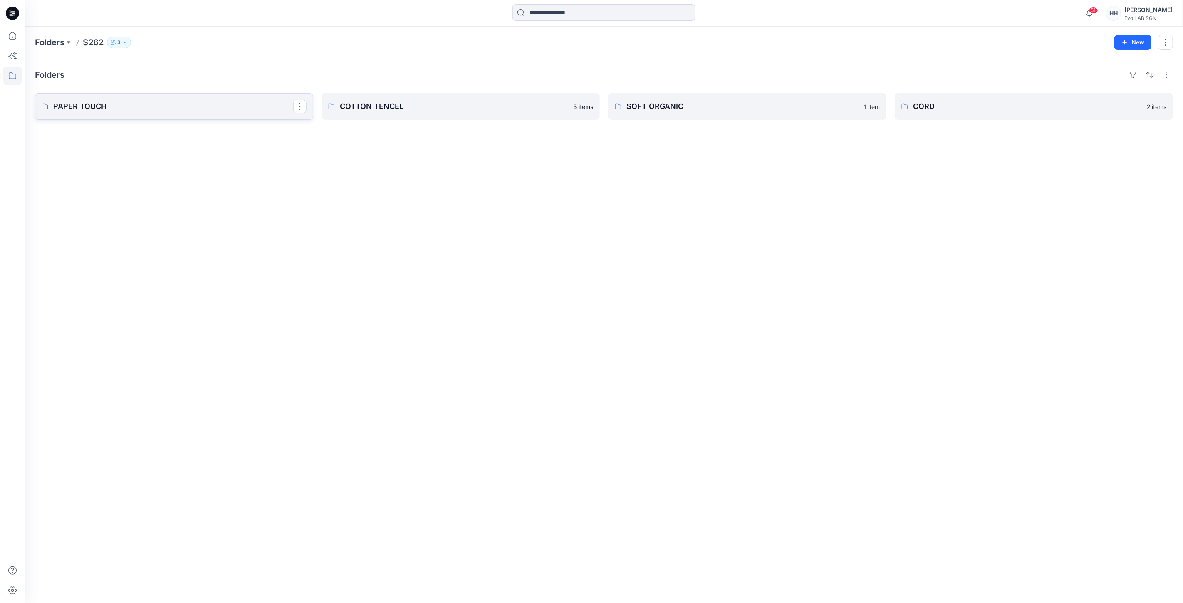
click at [244, 109] on p "PAPER TOUCH" at bounding box center [173, 107] width 240 height 12
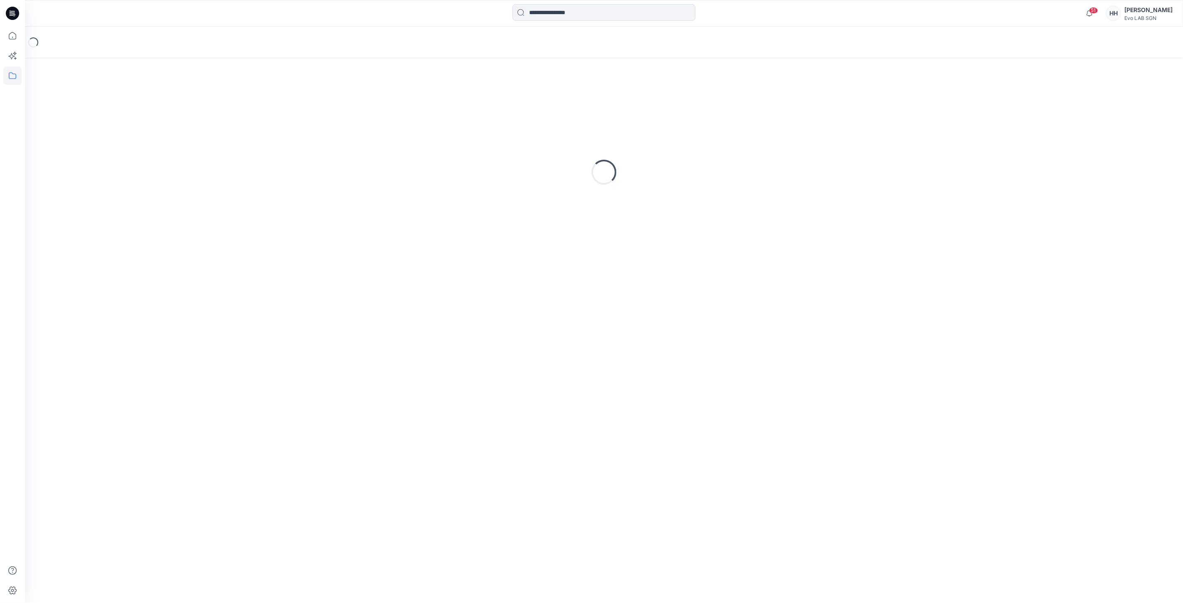
click at [244, 109] on div "Loading..." at bounding box center [604, 172] width 1138 height 208
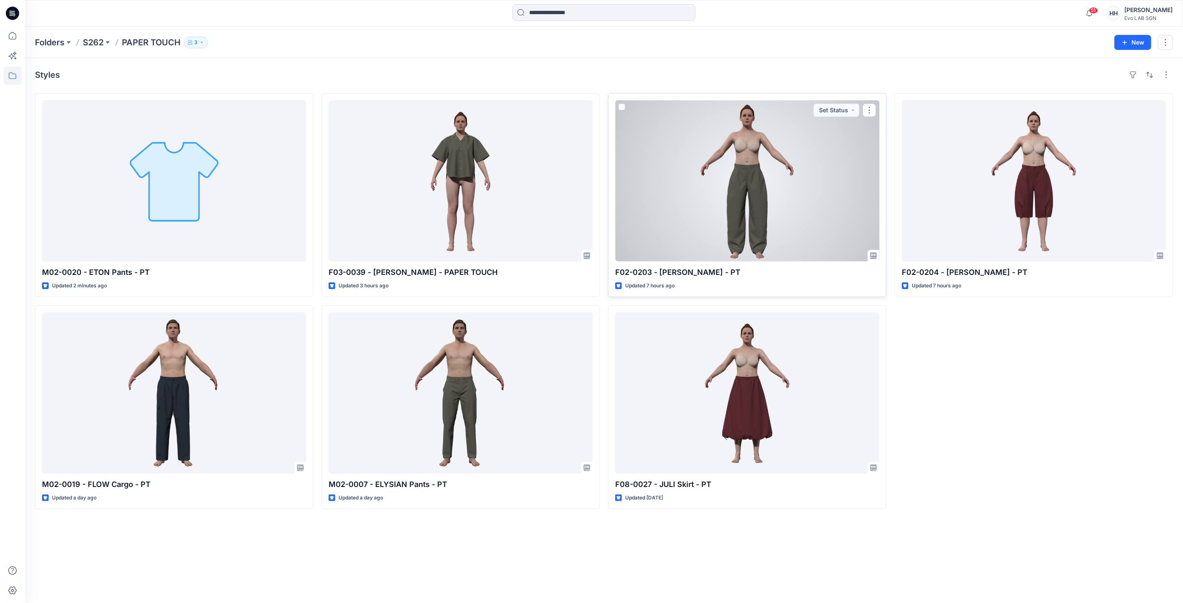
click at [781, 173] on div at bounding box center [747, 180] width 264 height 161
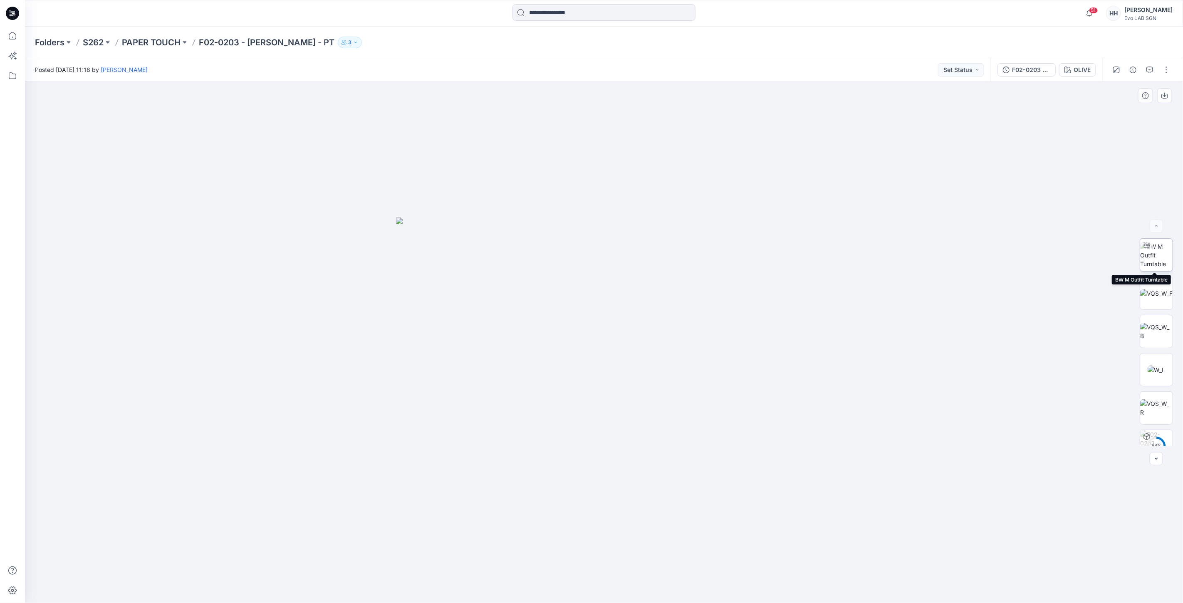
click at [1159, 256] on img at bounding box center [1156, 255] width 32 height 26
click at [826, 207] on img at bounding box center [604, 154] width 1274 height 898
click at [262, 109] on img at bounding box center [604, 154] width 1274 height 898
click at [149, 42] on p "PAPER TOUCH" at bounding box center [151, 43] width 59 height 12
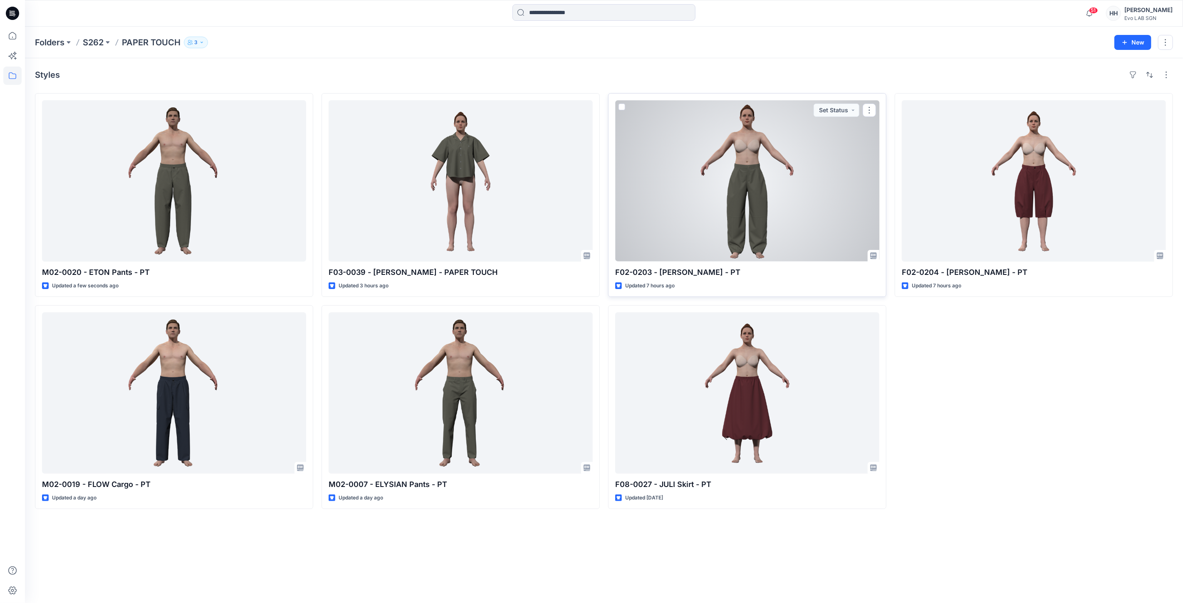
click at [787, 187] on div at bounding box center [747, 180] width 264 height 161
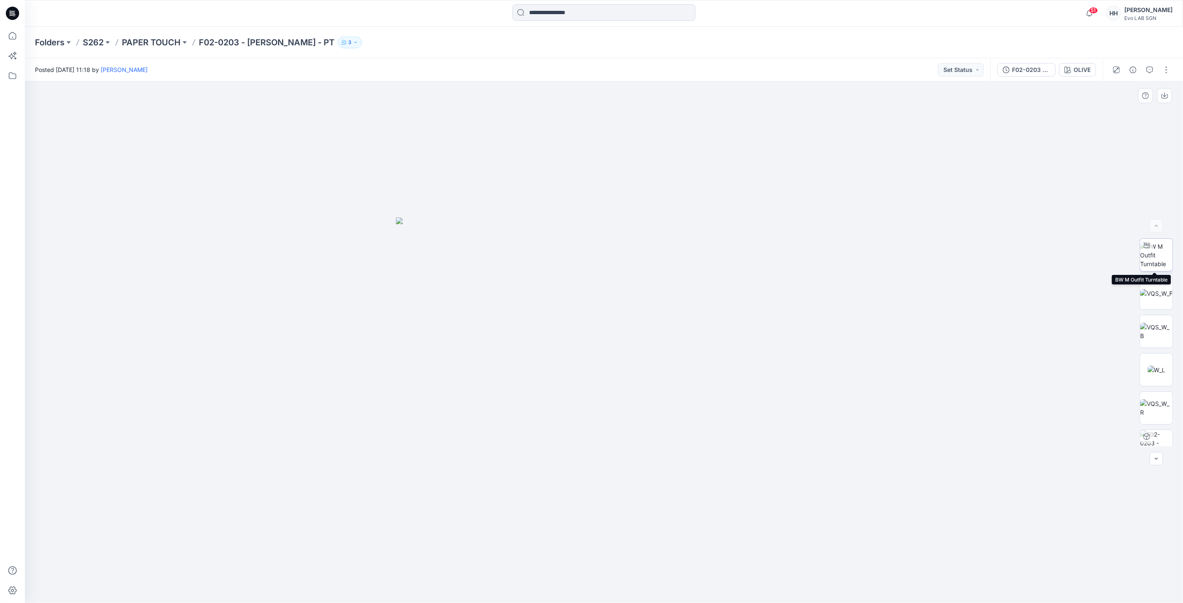
click at [1154, 259] on img at bounding box center [1156, 255] width 32 height 26
drag, startPoint x: 678, startPoint y: 590, endPoint x: 886, endPoint y: 577, distance: 208.8
click at [886, 577] on div at bounding box center [604, 343] width 1158 height 522
drag, startPoint x: 782, startPoint y: 464, endPoint x: 737, endPoint y: 292, distance: 178.4
drag, startPoint x: 627, startPoint y: 581, endPoint x: 674, endPoint y: 587, distance: 47.4
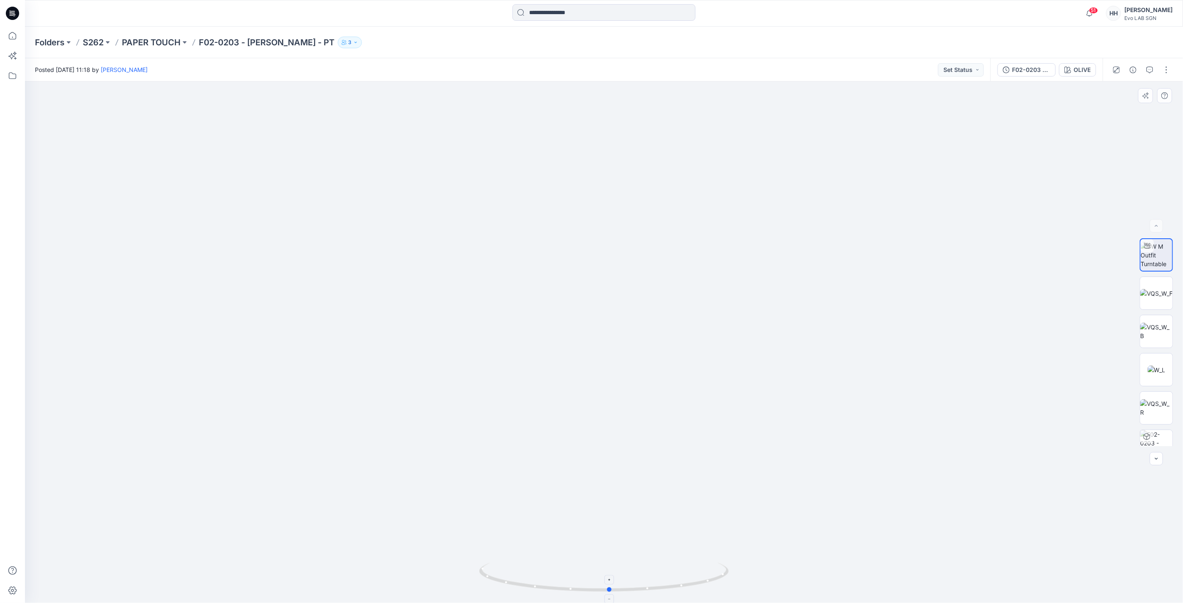
click at [674, 587] on icon at bounding box center [605, 578] width 252 height 31
drag, startPoint x: 787, startPoint y: 151, endPoint x: 785, endPoint y: 452, distance: 301.2
click at [1068, 71] on icon "button" at bounding box center [1068, 70] width 7 height 7
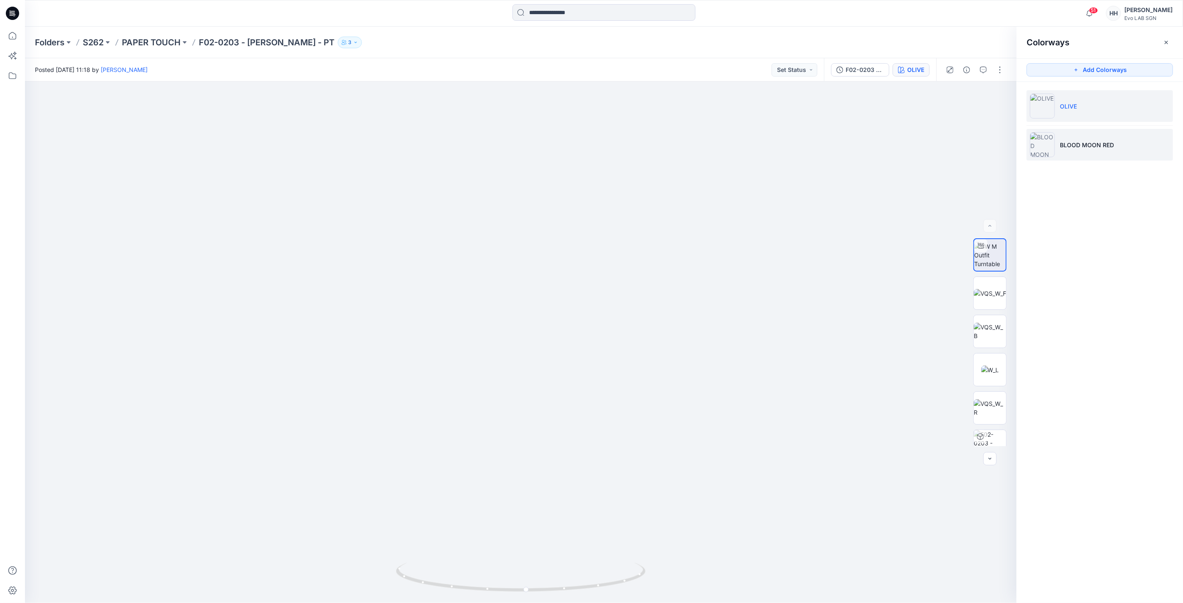
click at [1074, 138] on li "BLOOD MOON RED" at bounding box center [1100, 145] width 146 height 32
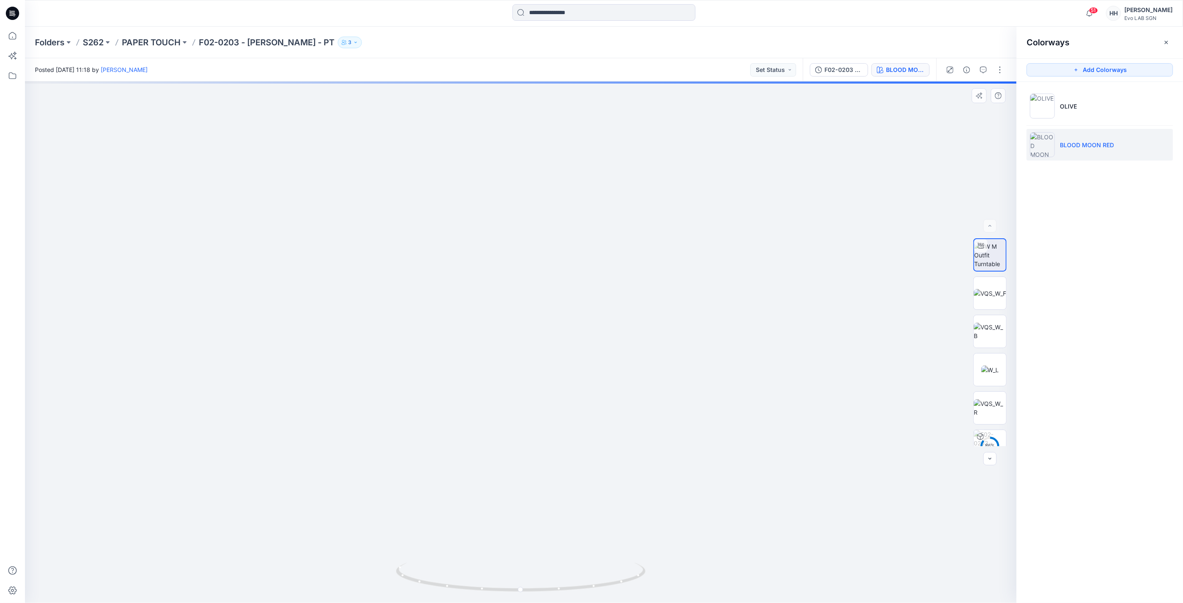
drag, startPoint x: 798, startPoint y: 239, endPoint x: 867, endPoint y: 223, distance: 71.4
click at [799, 238] on img at bounding box center [521, 154] width 1274 height 898
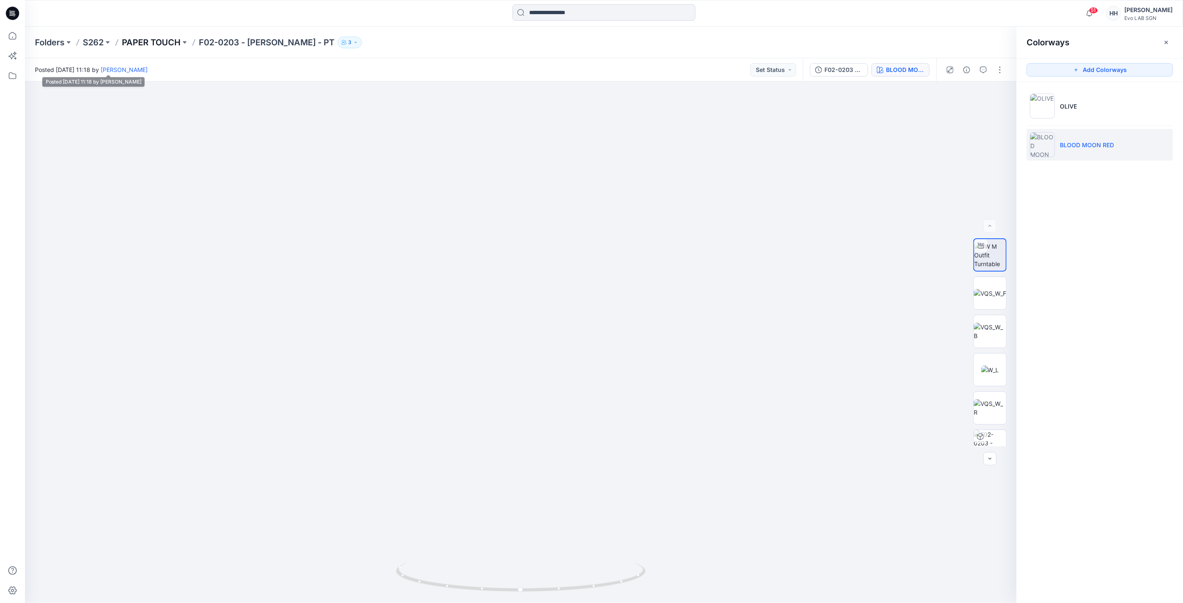
click at [154, 44] on p "PAPER TOUCH" at bounding box center [151, 43] width 59 height 12
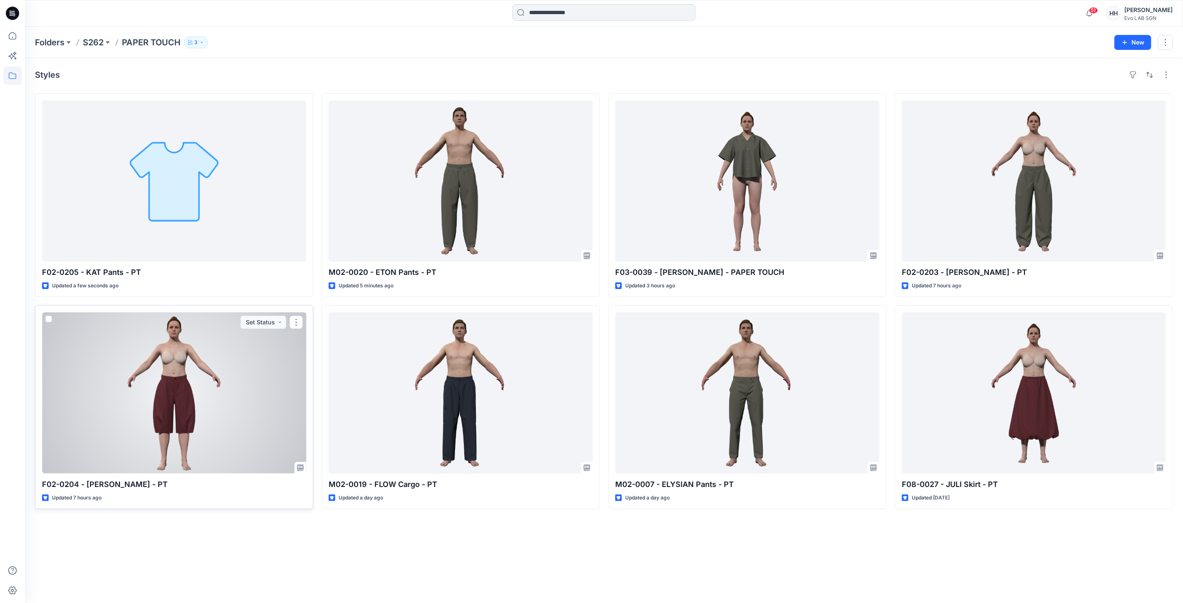
click at [200, 393] on div at bounding box center [174, 392] width 264 height 161
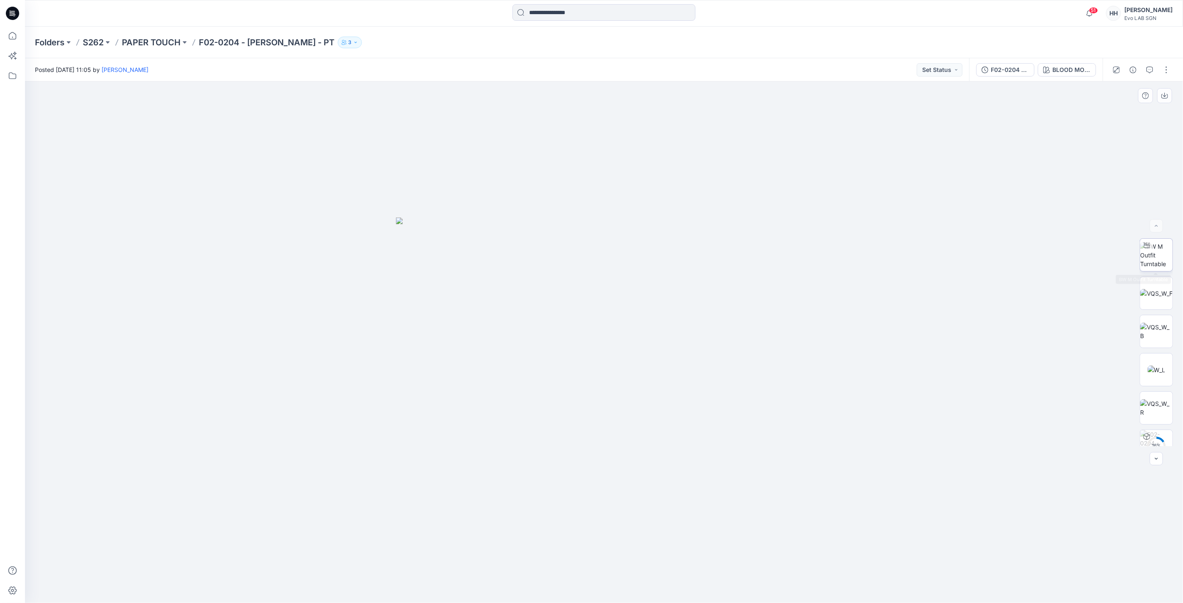
click at [1148, 242] on div at bounding box center [1156, 254] width 33 height 33
click at [93, 38] on p "S262" at bounding box center [93, 43] width 21 height 12
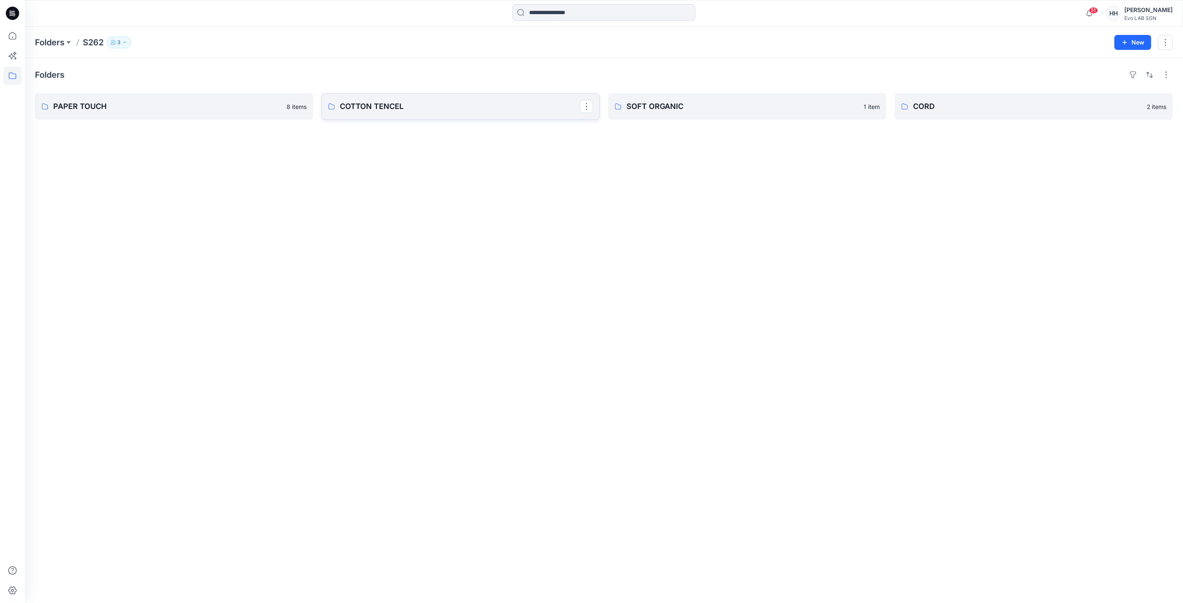
click at [408, 102] on p "COTTON TENCEL" at bounding box center [460, 107] width 240 height 12
click at [681, 103] on p "SOFT ORGANIC" at bounding box center [746, 107] width 240 height 12
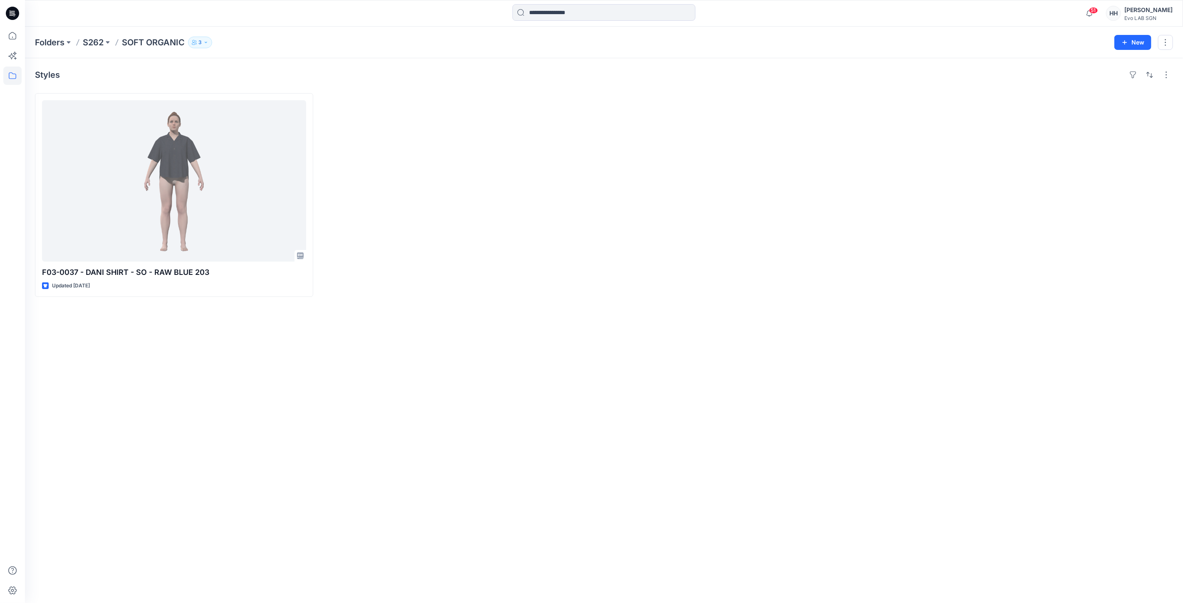
drag, startPoint x: 753, startPoint y: 251, endPoint x: 755, endPoint y: 269, distance: 18.4
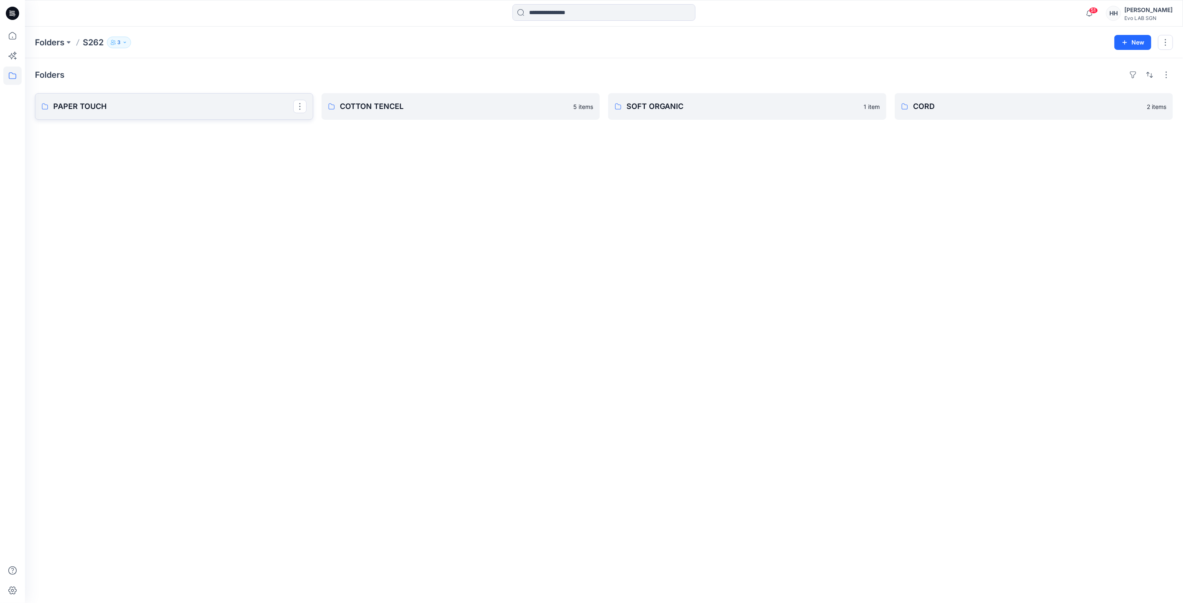
click at [123, 113] on link "PAPER TOUCH" at bounding box center [174, 106] width 278 height 27
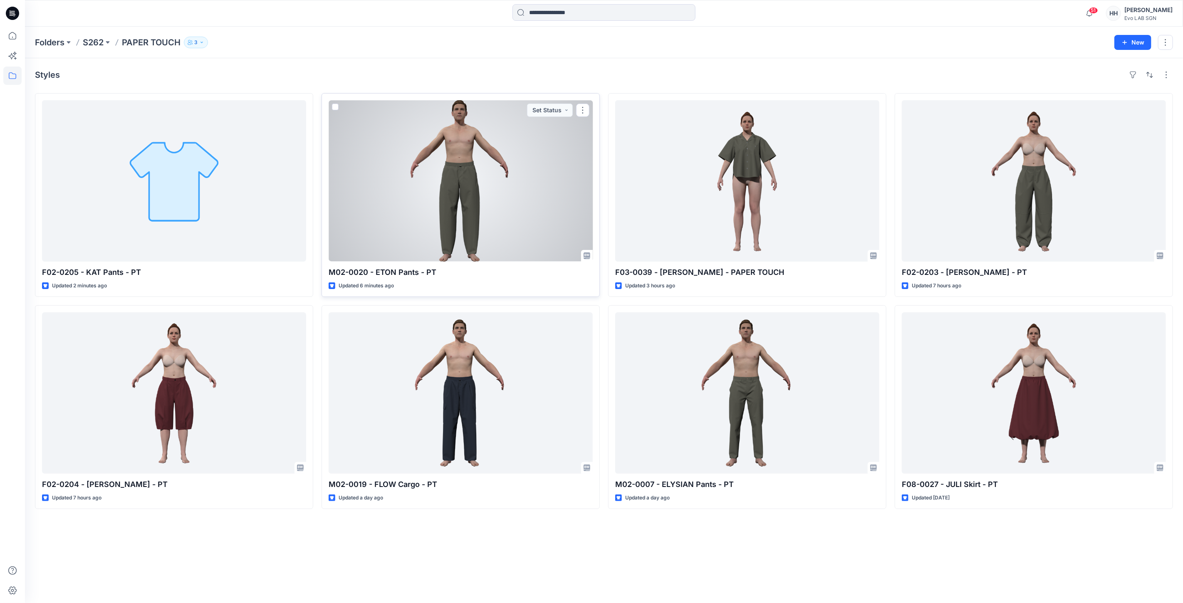
click at [406, 168] on div at bounding box center [461, 180] width 264 height 161
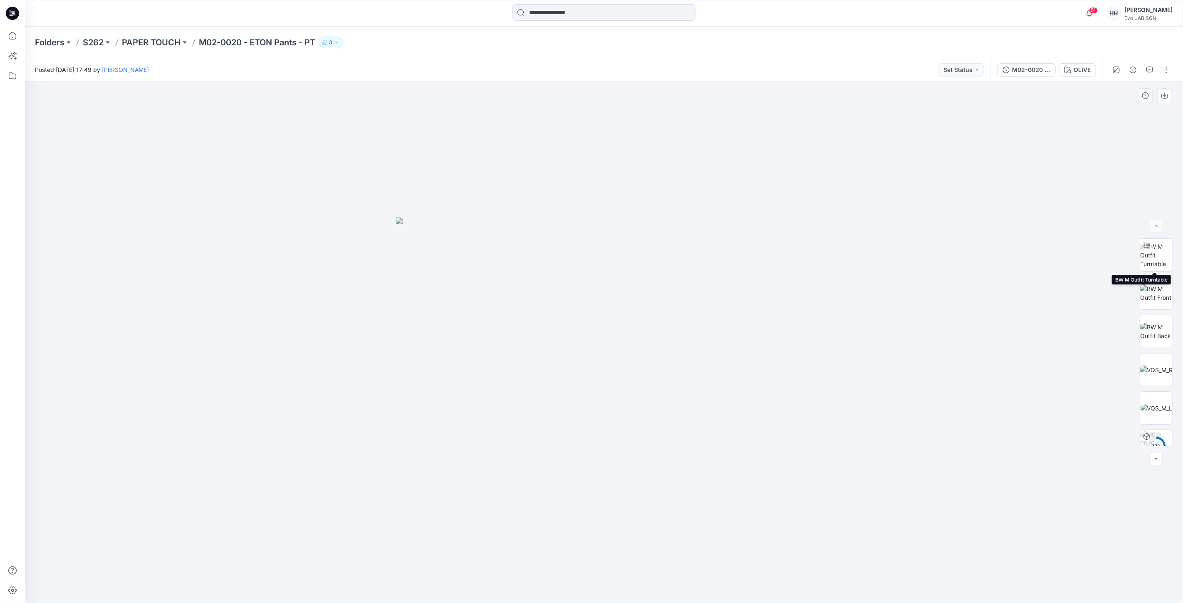
drag, startPoint x: 1162, startPoint y: 252, endPoint x: 1067, endPoint y: 264, distance: 95.6
click at [1162, 252] on img at bounding box center [1156, 255] width 32 height 26
drag, startPoint x: 605, startPoint y: 595, endPoint x: 640, endPoint y: 590, distance: 34.9
click at [641, 590] on icon at bounding box center [605, 578] width 252 height 31
drag, startPoint x: 616, startPoint y: 587, endPoint x: 647, endPoint y: 587, distance: 31.2
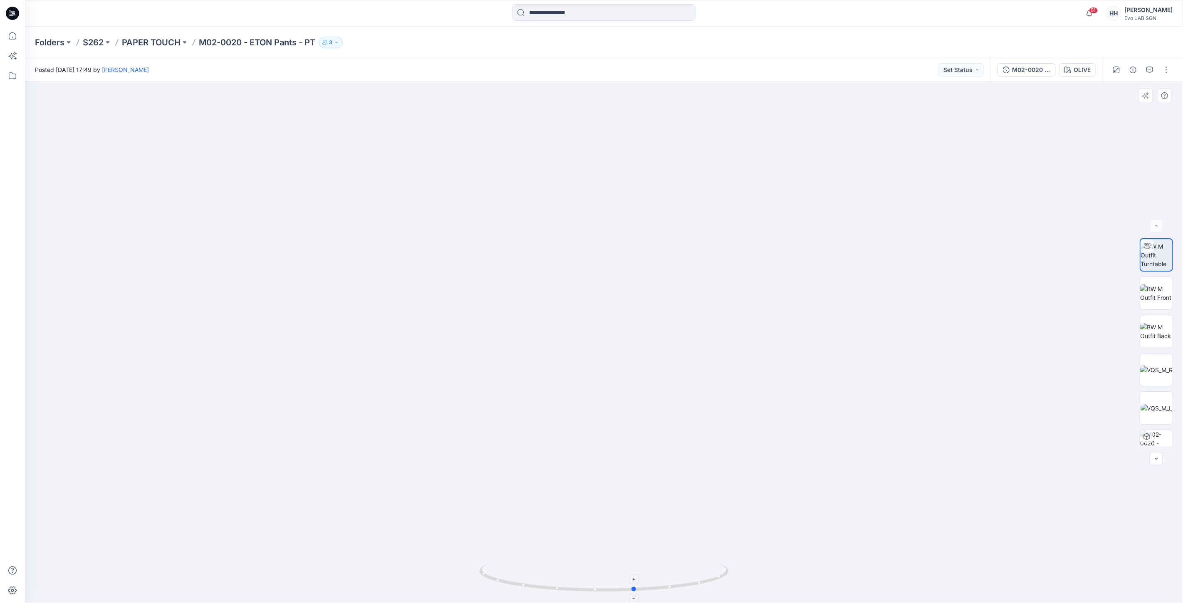
click at [647, 587] on icon at bounding box center [605, 578] width 252 height 31
drag, startPoint x: 653, startPoint y: 426, endPoint x: 633, endPoint y: 354, distance: 75.1
drag, startPoint x: 638, startPoint y: 592, endPoint x: 864, endPoint y: 525, distance: 235.3
click at [847, 603] on html "51 Notifications M02-0018 - DAVE Pants - CT Style has been moved to COTTON TENC…" at bounding box center [591, 301] width 1183 height 603
drag, startPoint x: 806, startPoint y: 399, endPoint x: 800, endPoint y: 381, distance: 18.7
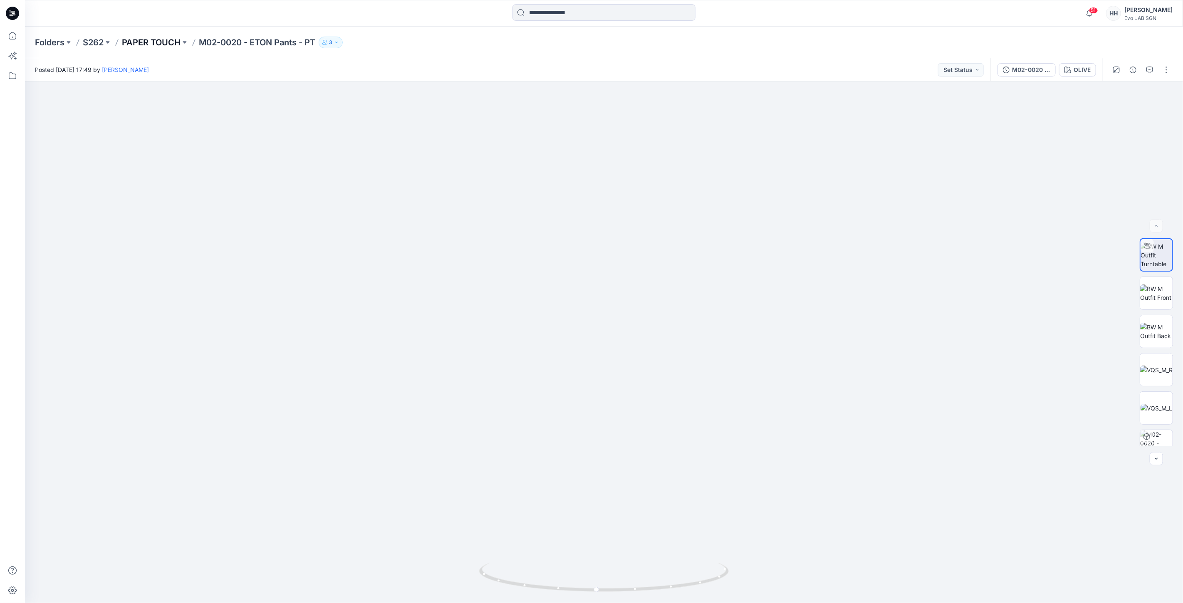
click at [165, 38] on p "PAPER TOUCH" at bounding box center [151, 43] width 59 height 12
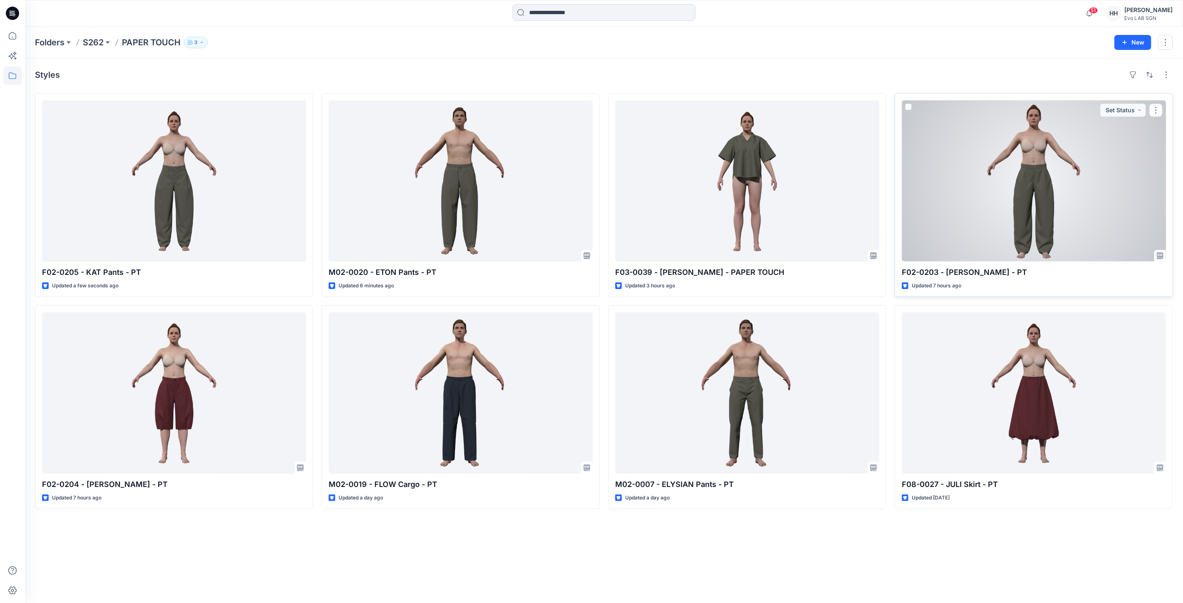
click at [1043, 188] on div at bounding box center [1034, 180] width 264 height 161
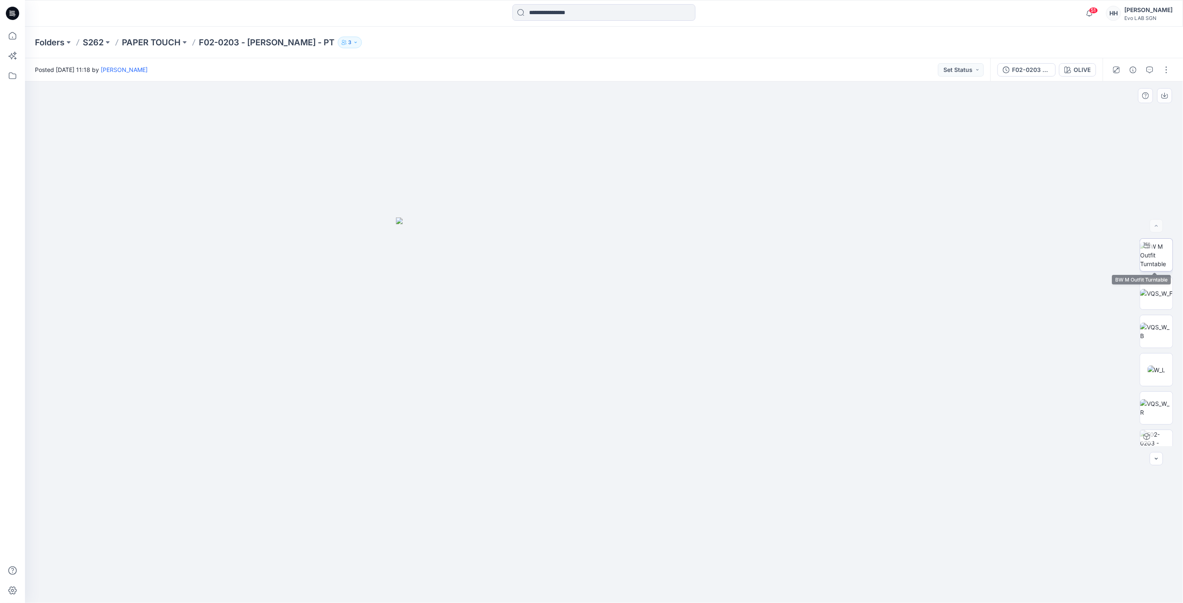
click at [1149, 256] on img at bounding box center [1156, 255] width 32 height 26
click at [1084, 67] on div "OLIVE" at bounding box center [1082, 69] width 17 height 9
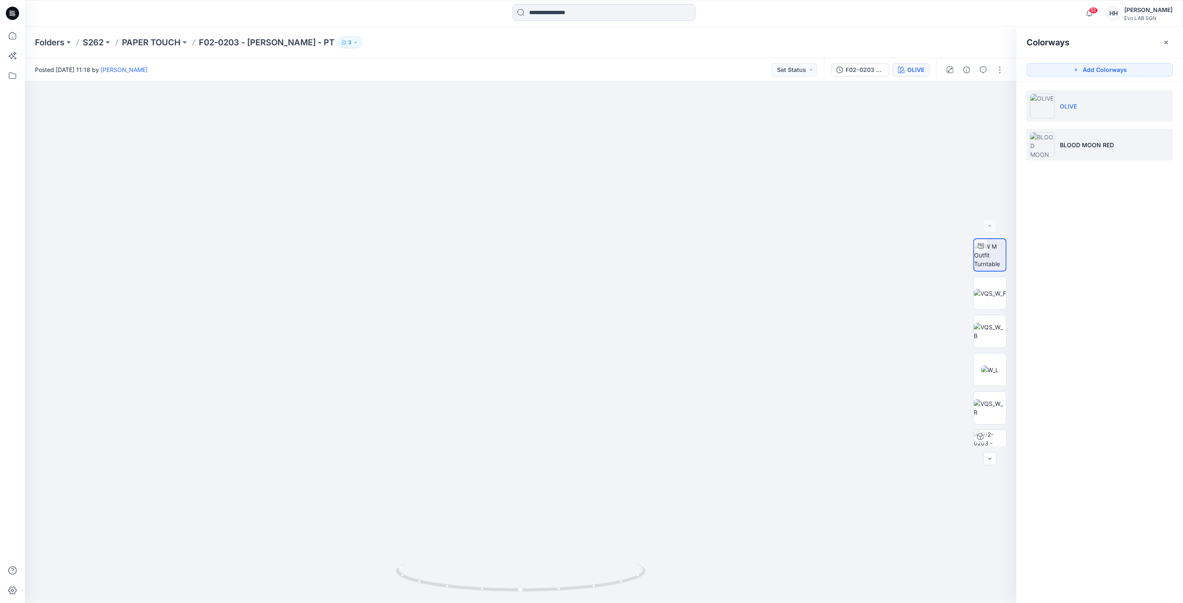
click at [1079, 139] on li "BLOOD MOON RED" at bounding box center [1100, 145] width 146 height 32
click at [1121, 155] on li "BLOOD MOON RED" at bounding box center [1100, 145] width 146 height 32
click at [149, 44] on p "PAPER TOUCH" at bounding box center [151, 43] width 59 height 12
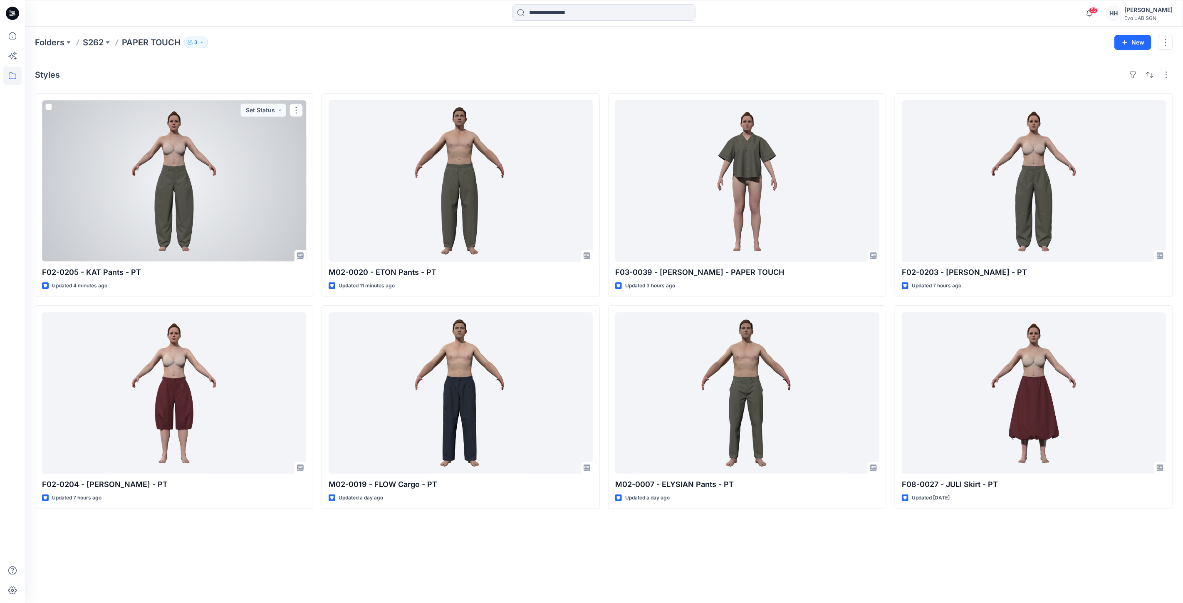
click at [244, 166] on div at bounding box center [174, 180] width 264 height 161
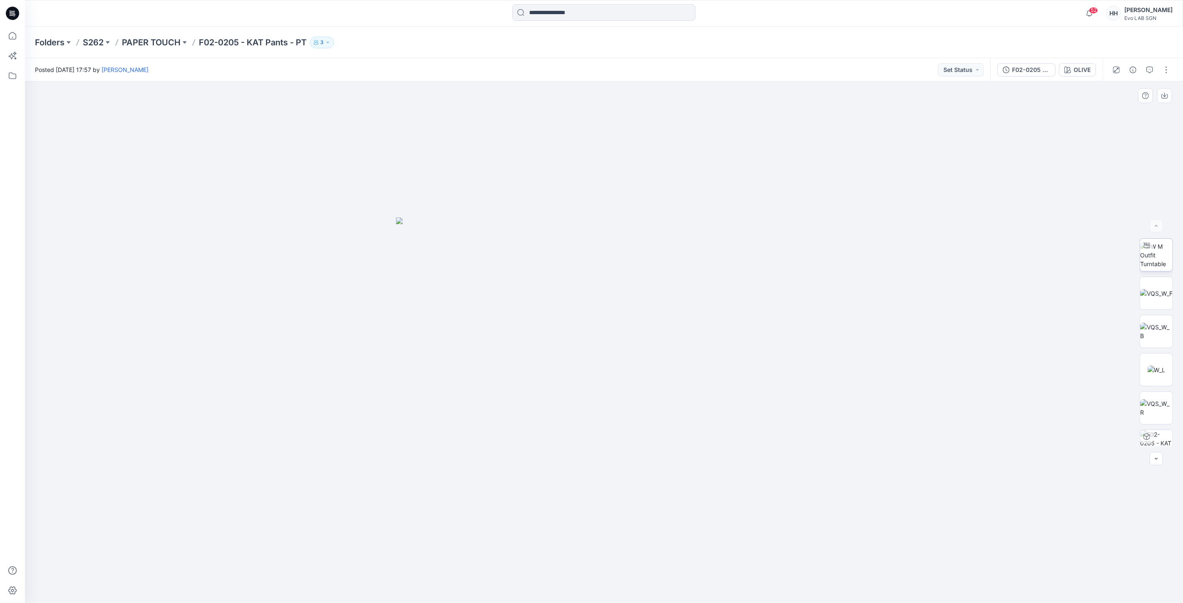
click at [1153, 254] on img at bounding box center [1156, 255] width 32 height 26
drag, startPoint x: 603, startPoint y: 589, endPoint x: 863, endPoint y: 570, distance: 260.7
click at [867, 582] on div at bounding box center [604, 343] width 1158 height 522
drag, startPoint x: 796, startPoint y: 426, endPoint x: 1091, endPoint y: 179, distance: 384.2
click at [151, 47] on p "PAPER TOUCH" at bounding box center [151, 43] width 59 height 12
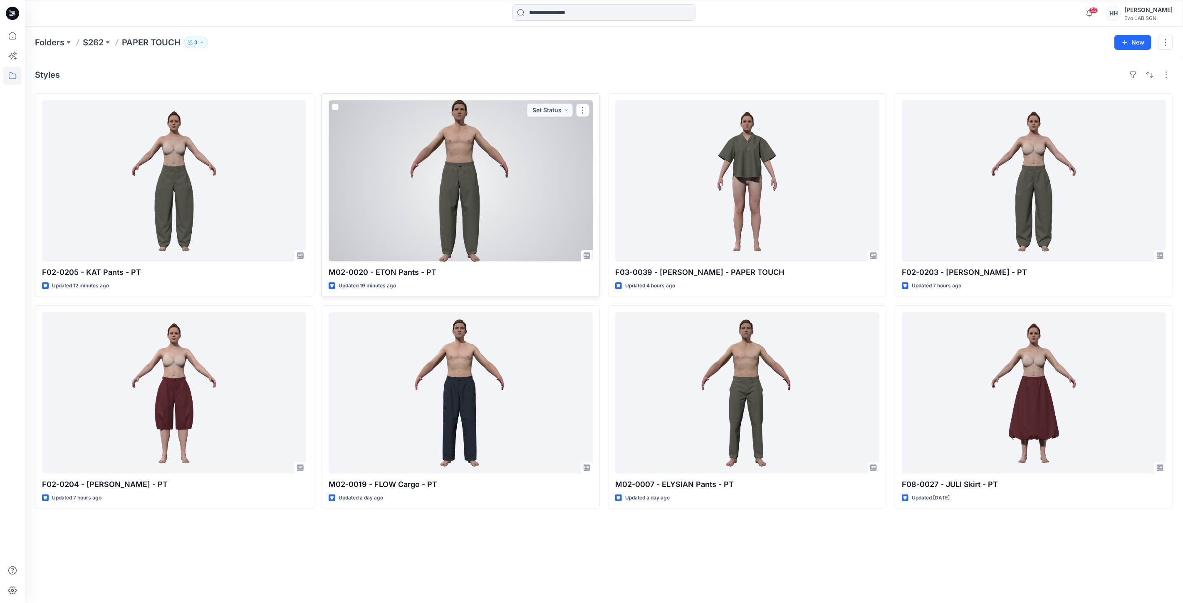
click at [447, 181] on div at bounding box center [461, 180] width 264 height 161
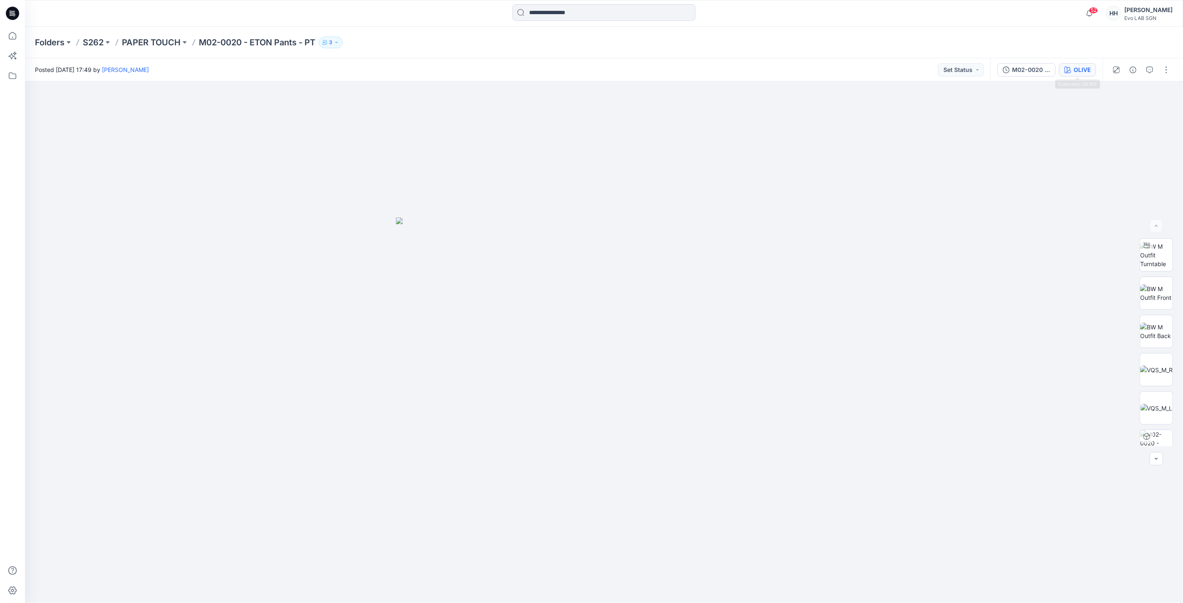
click at [1083, 73] on div "OLIVE" at bounding box center [1082, 69] width 17 height 9
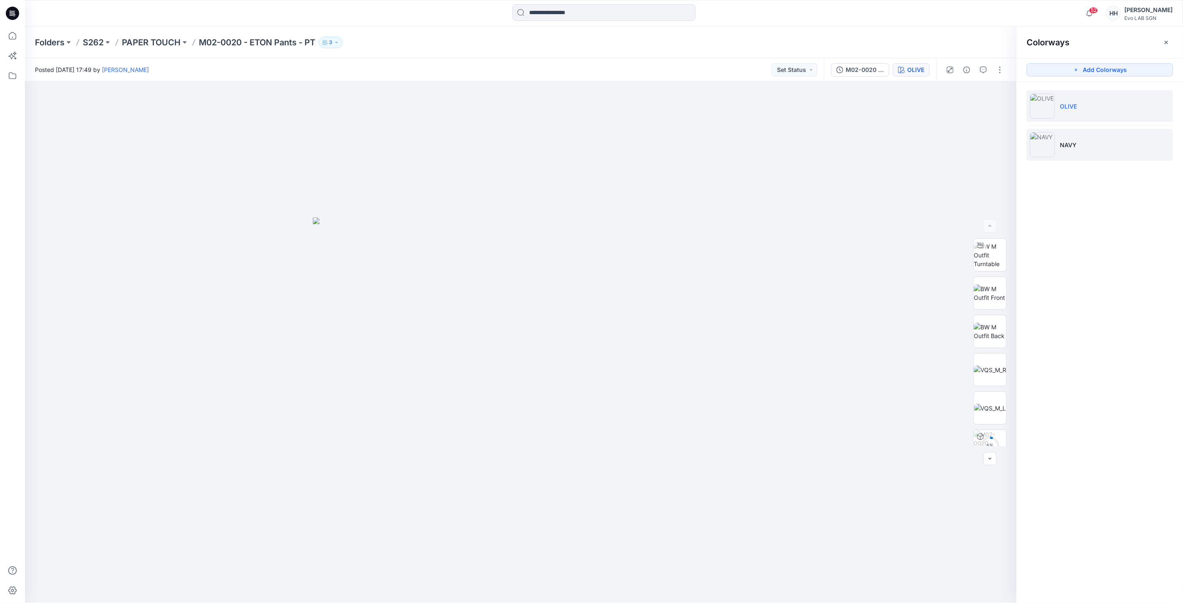
click at [1075, 139] on li "NAVY" at bounding box center [1100, 145] width 146 height 32
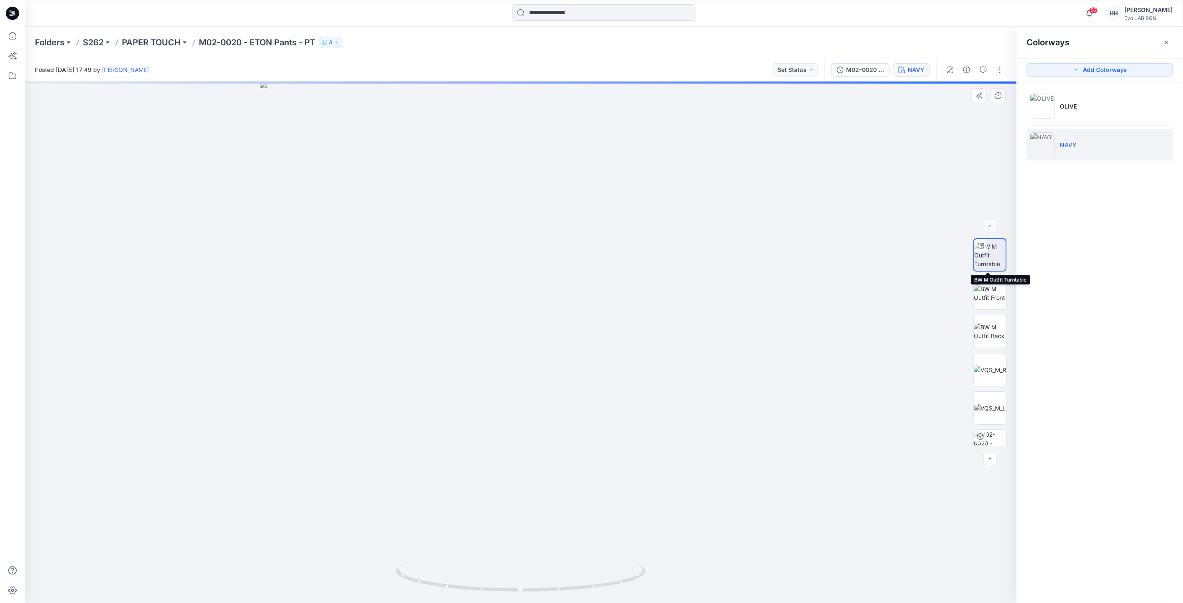
click at [984, 254] on img at bounding box center [990, 255] width 32 height 26
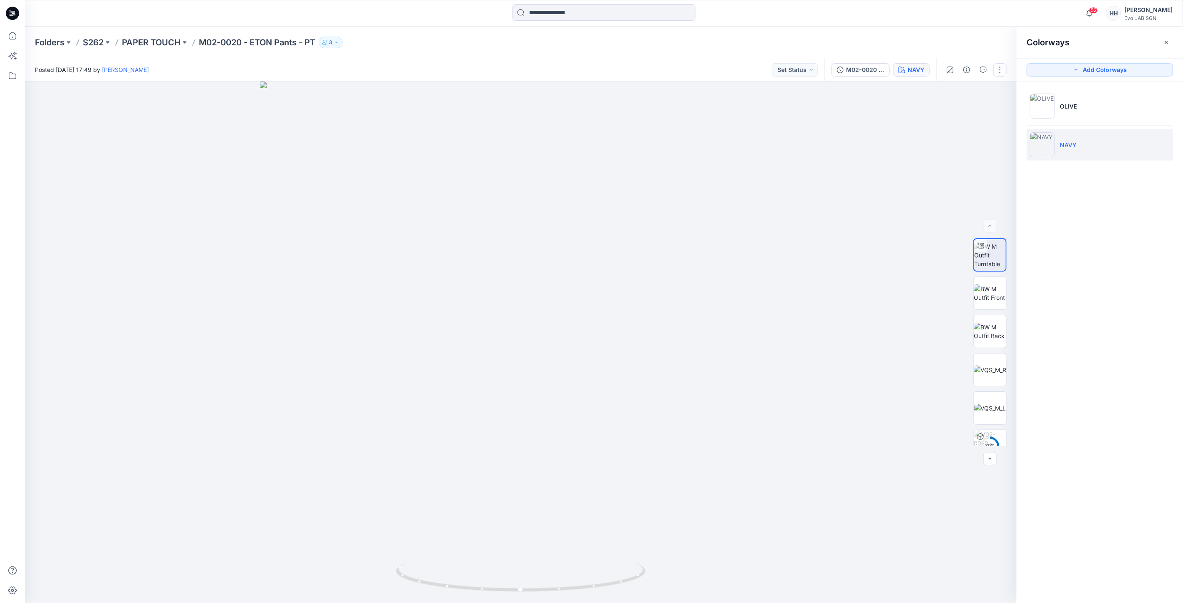
click at [996, 72] on button "button" at bounding box center [999, 69] width 13 height 13
click at [961, 107] on button "Edit" at bounding box center [965, 111] width 77 height 15
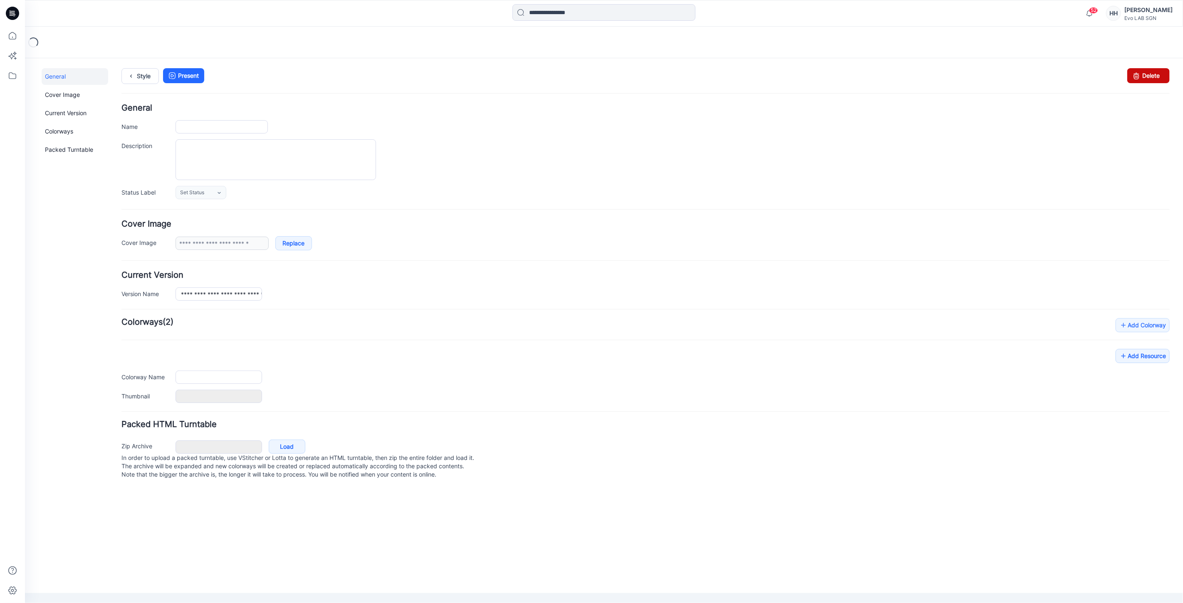
click at [1146, 75] on link "Delete" at bounding box center [1148, 75] width 42 height 15
type input "**********"
type input "*****"
type input "**********"
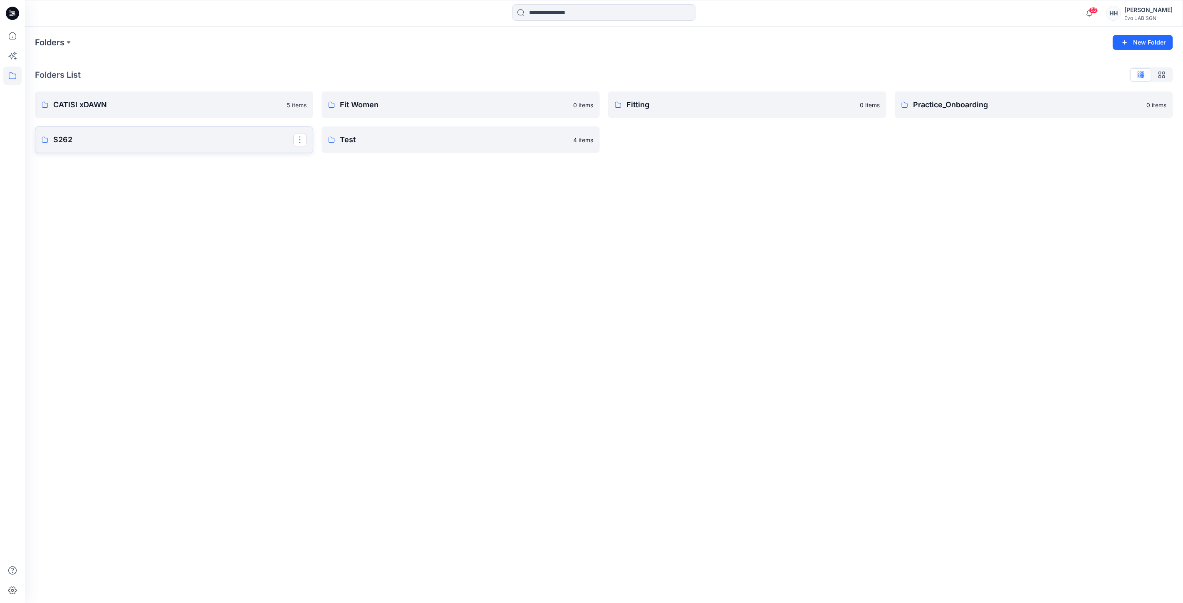
click at [95, 138] on p "S262" at bounding box center [173, 140] width 240 height 12
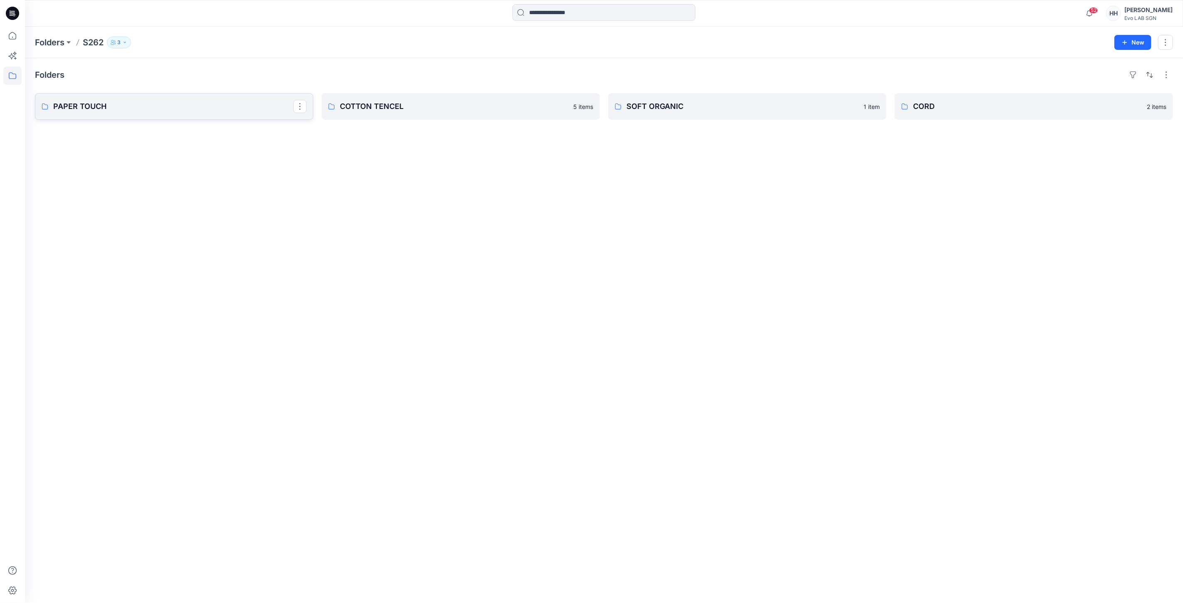
click at [173, 108] on p "PAPER TOUCH" at bounding box center [173, 107] width 240 height 12
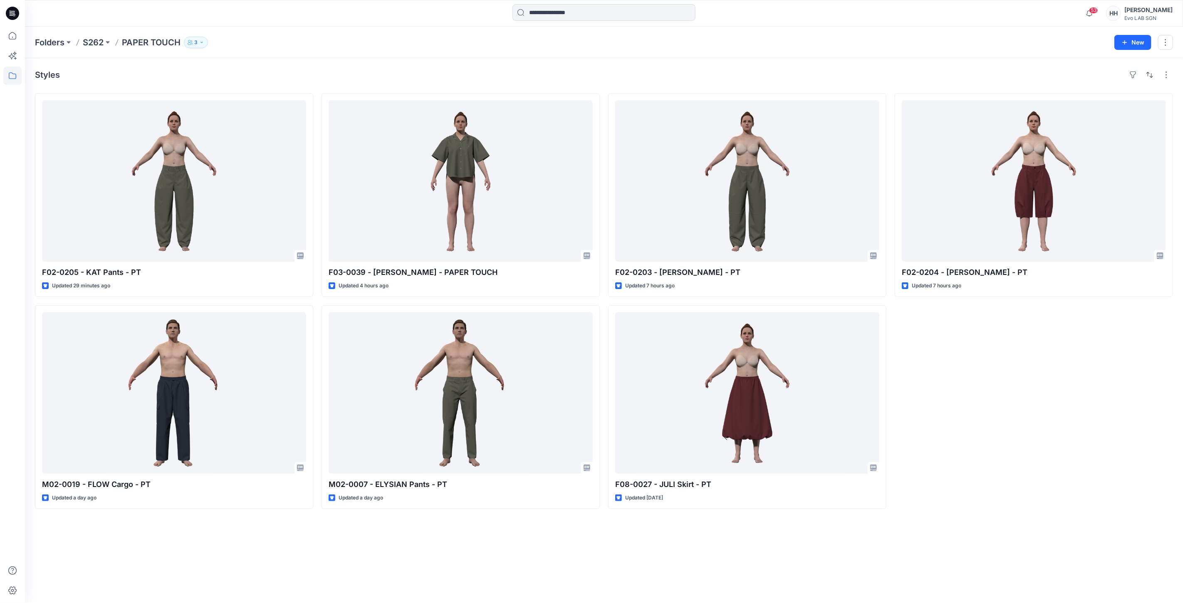
click at [81, 41] on icon at bounding box center [77, 42] width 7 height 7
click at [86, 40] on p "S262" at bounding box center [93, 43] width 21 height 12
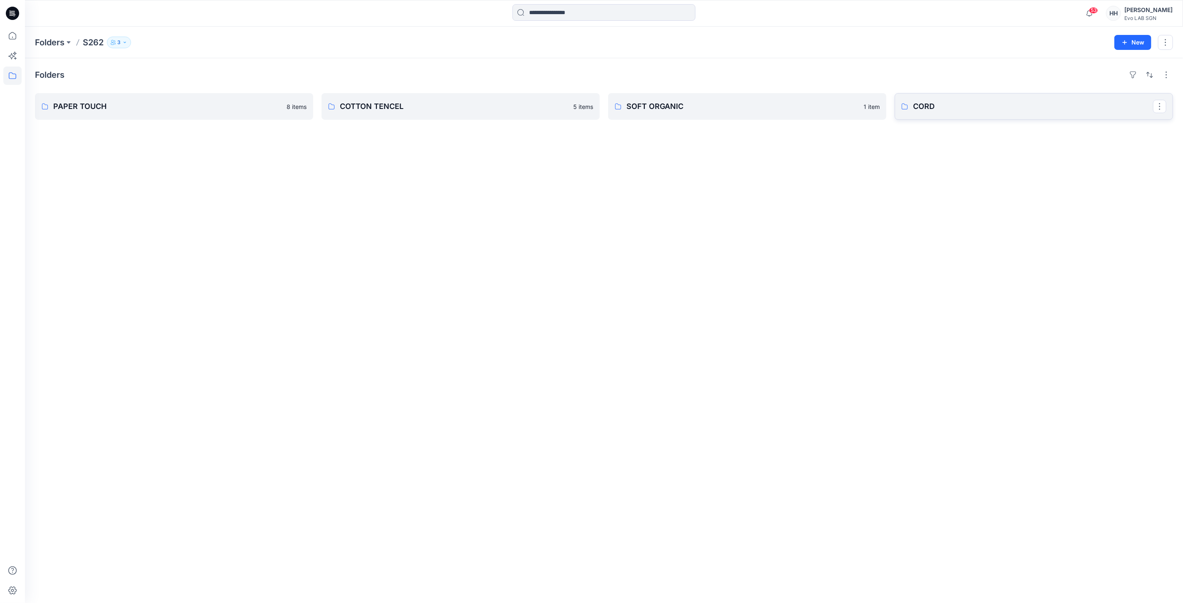
click at [968, 109] on p "CORD" at bounding box center [1033, 107] width 240 height 12
click at [402, 107] on p "COTTON TENCEL" at bounding box center [460, 107] width 240 height 12
click at [171, 97] on link "PAPER TOUCH" at bounding box center [174, 106] width 278 height 27
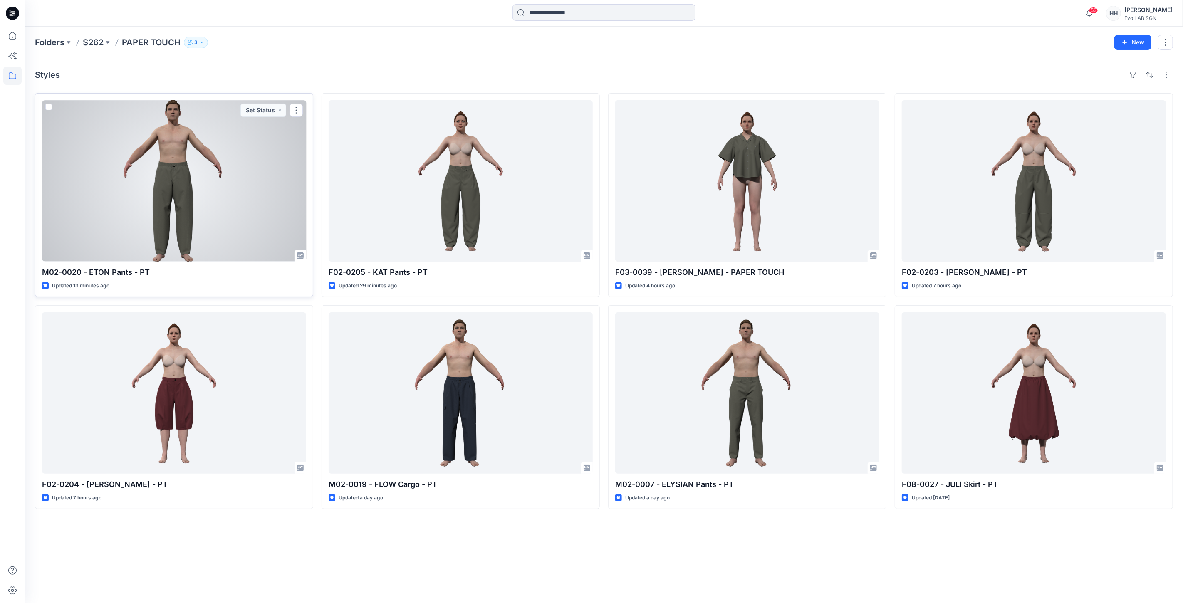
click at [242, 196] on div at bounding box center [174, 180] width 264 height 161
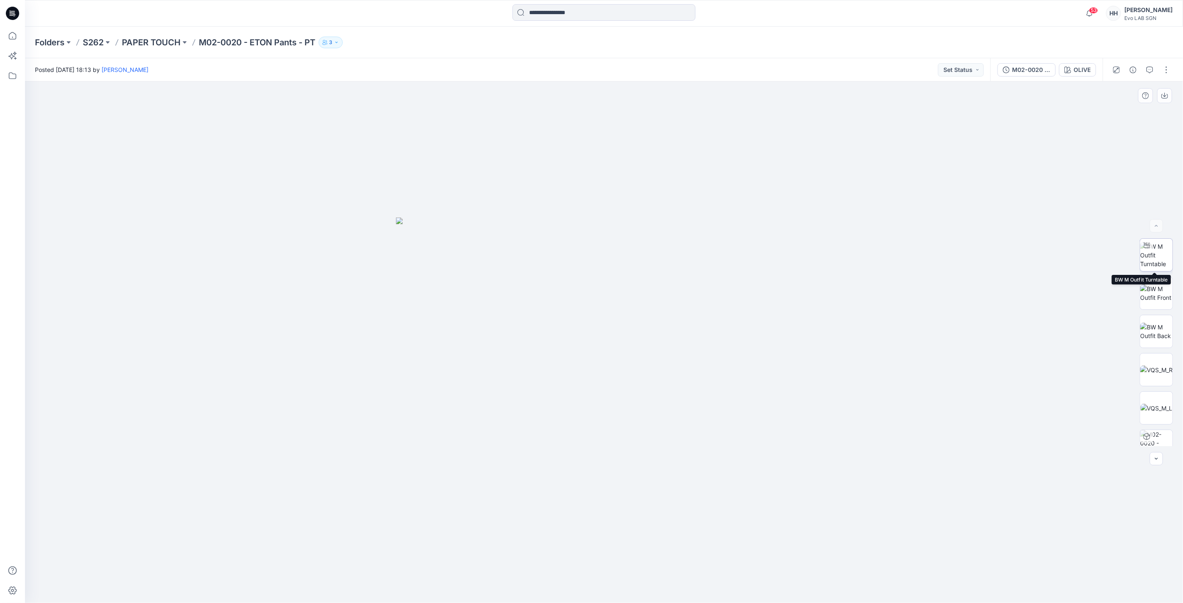
click at [1160, 266] on img at bounding box center [1156, 255] width 32 height 26
click at [1086, 73] on div "OLIVE" at bounding box center [1082, 69] width 17 height 9
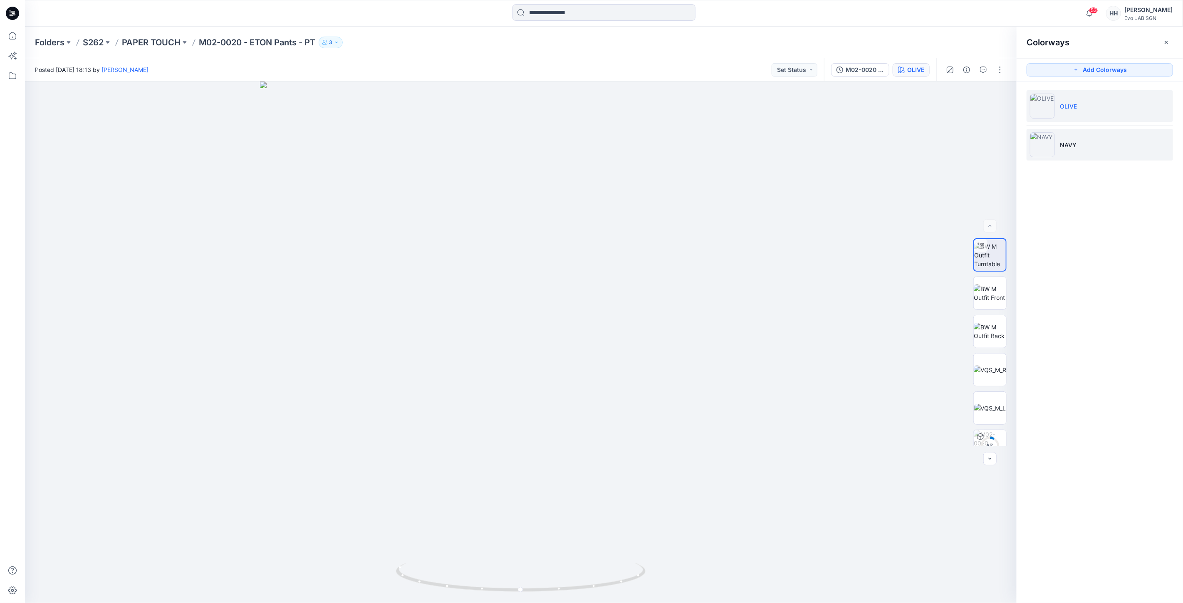
click at [1072, 144] on p "NAVY" at bounding box center [1068, 145] width 17 height 9
click at [988, 265] on img at bounding box center [990, 255] width 32 height 26
click at [792, 231] on img at bounding box center [521, 154] width 1274 height 898
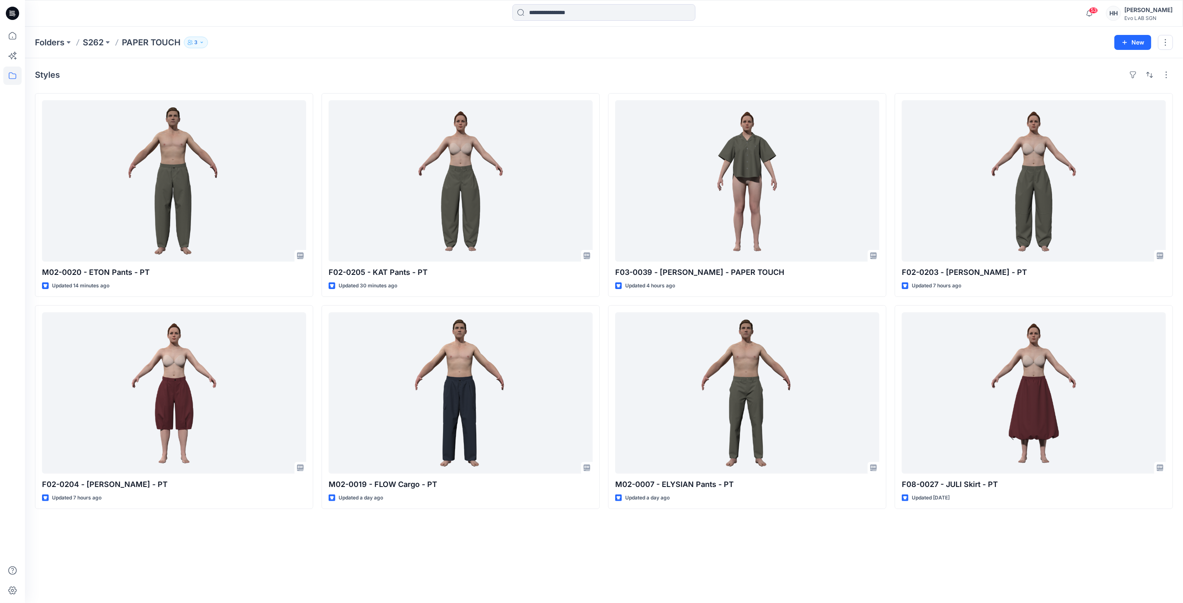
drag, startPoint x: 602, startPoint y: 552, endPoint x: 594, endPoint y: 550, distance: 8.4
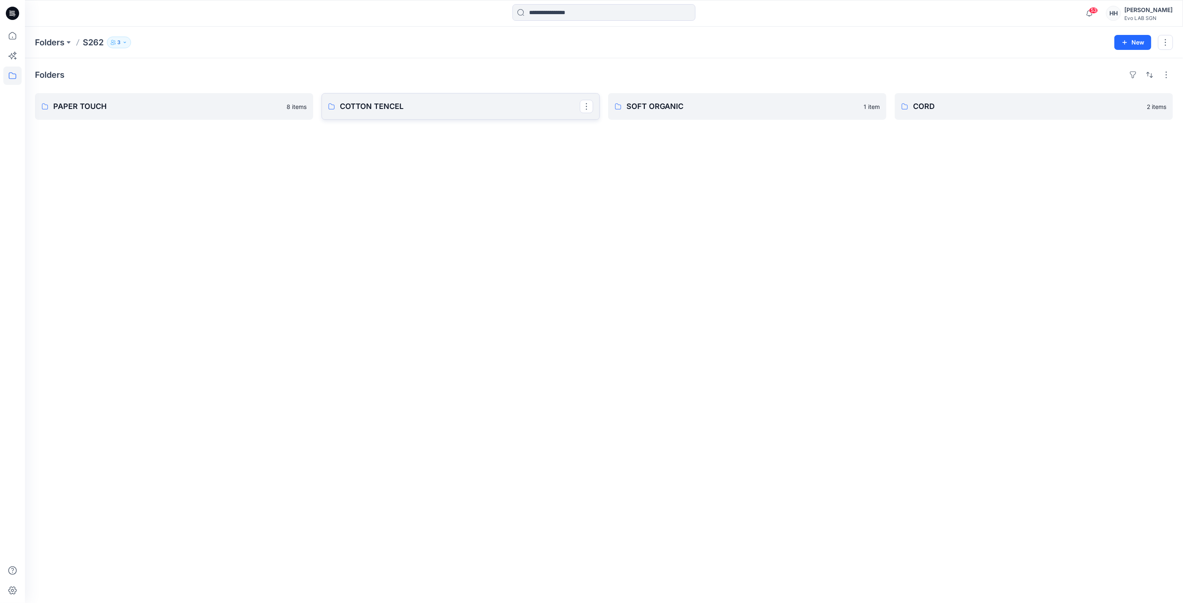
click at [450, 101] on p "COTTON TENCEL" at bounding box center [460, 107] width 240 height 12
click at [743, 113] on link "SOFT ORGANIC" at bounding box center [747, 106] width 278 height 27
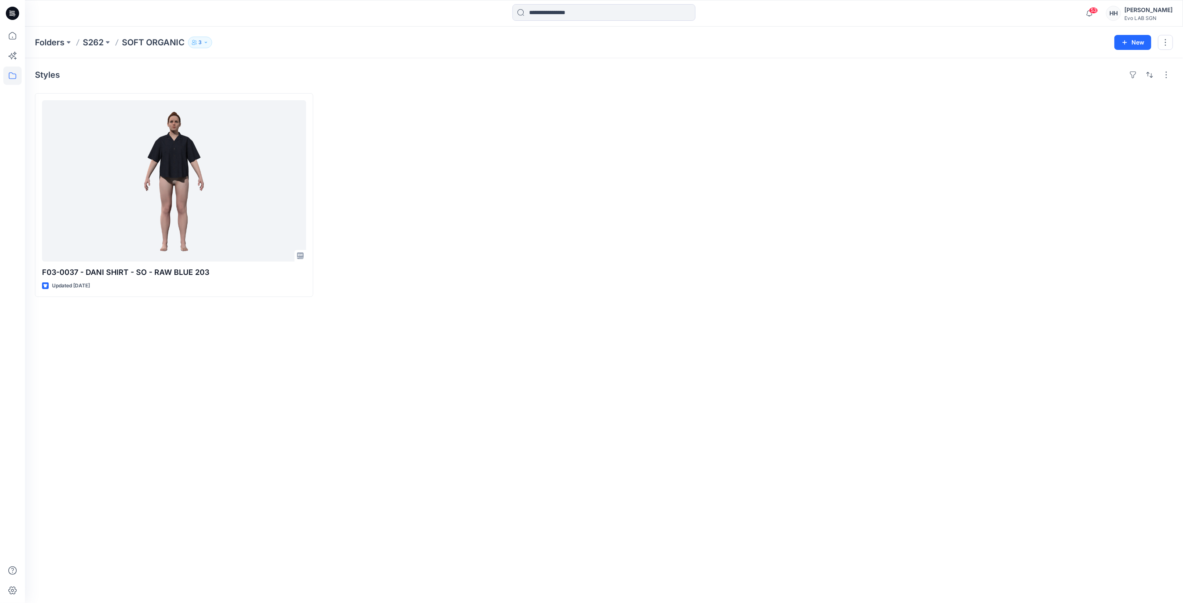
drag, startPoint x: 821, startPoint y: 233, endPoint x: 849, endPoint y: 251, distance: 33.2
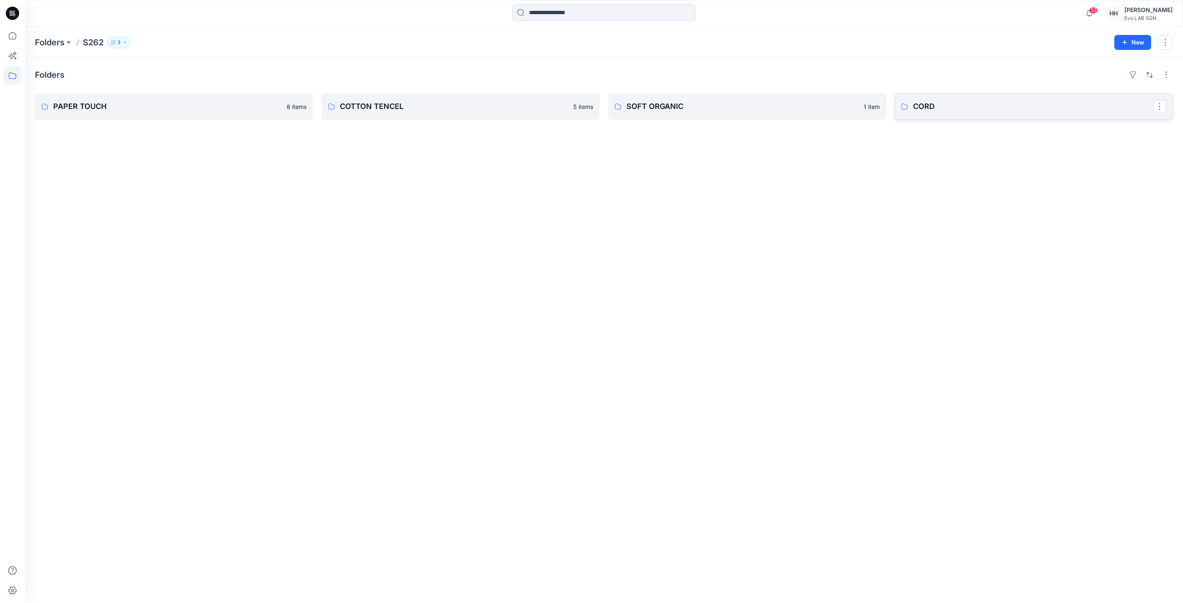
click at [982, 104] on p "CORD" at bounding box center [1033, 107] width 240 height 12
click at [913, 167] on div "Folders PAPER TOUCH 8 items COTTON TENCEL 5 items SOFT ORGANIC 1 item CORD 2 it…" at bounding box center [604, 330] width 1158 height 545
drag, startPoint x: 473, startPoint y: 271, endPoint x: 461, endPoint y: 223, distance: 49.6
click at [473, 268] on div "Folders PAPER TOUCH 8 items COTTON TENCEL 5 items SOFT ORGANIC 1 item CORD 2 it…" at bounding box center [604, 330] width 1158 height 545
